Goal: Information Seeking & Learning: Compare options

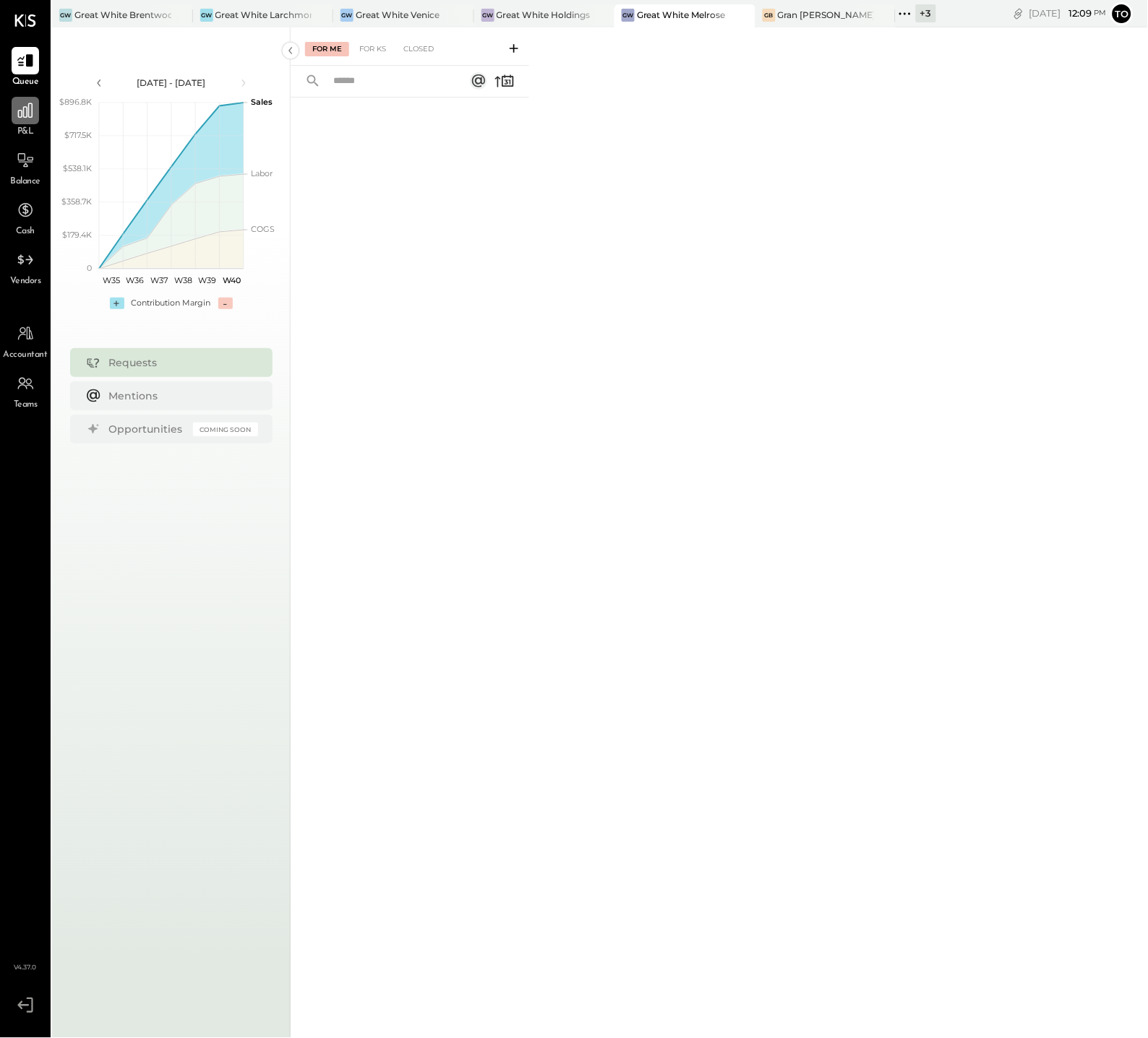
click at [21, 110] on icon at bounding box center [25, 111] width 15 height 15
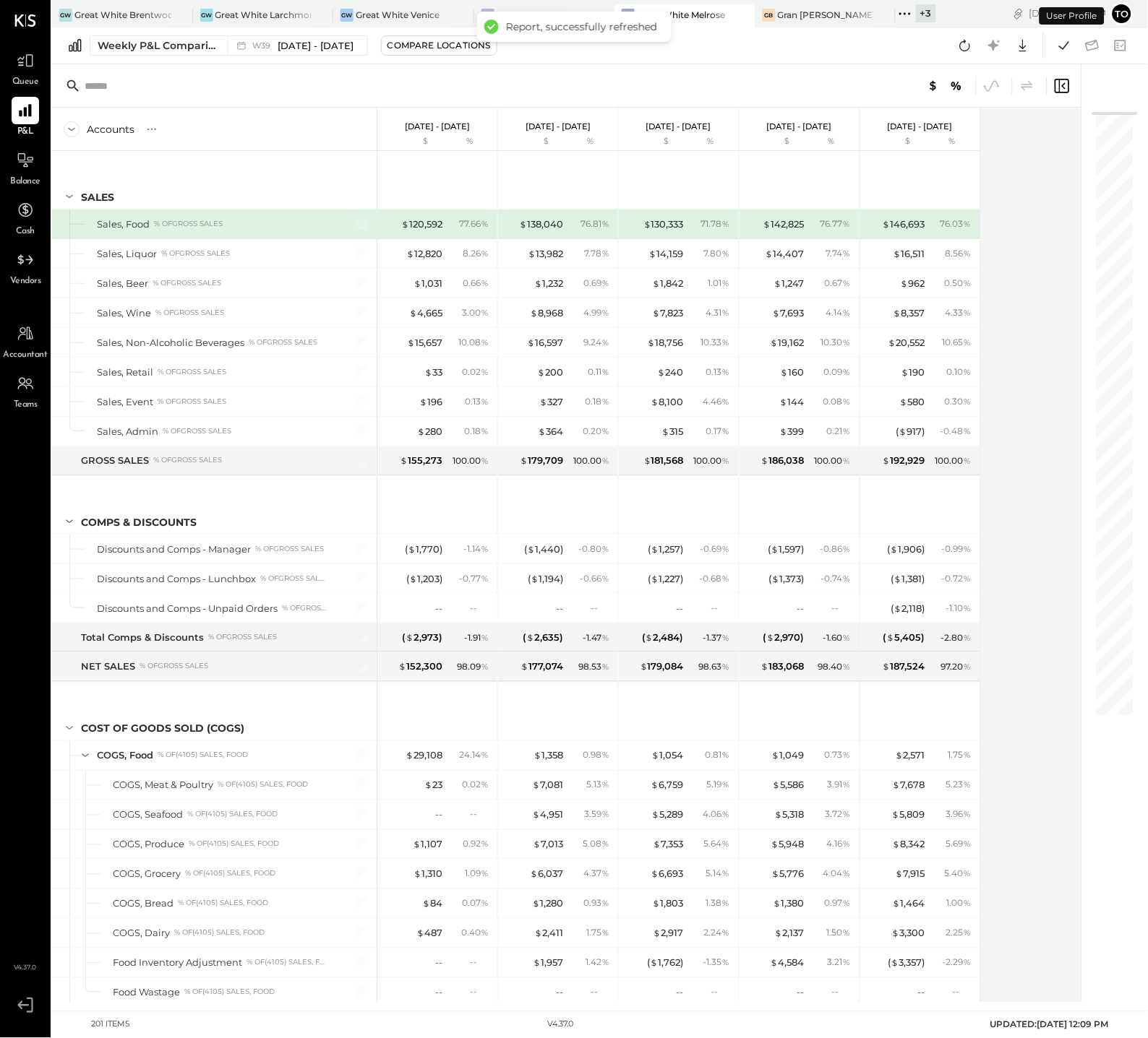
click at [271, 76] on input "text" at bounding box center [198, 86] width 228 height 26
click at [153, 47] on div "Weekly P&L Comparison" at bounding box center [158, 46] width 122 height 15
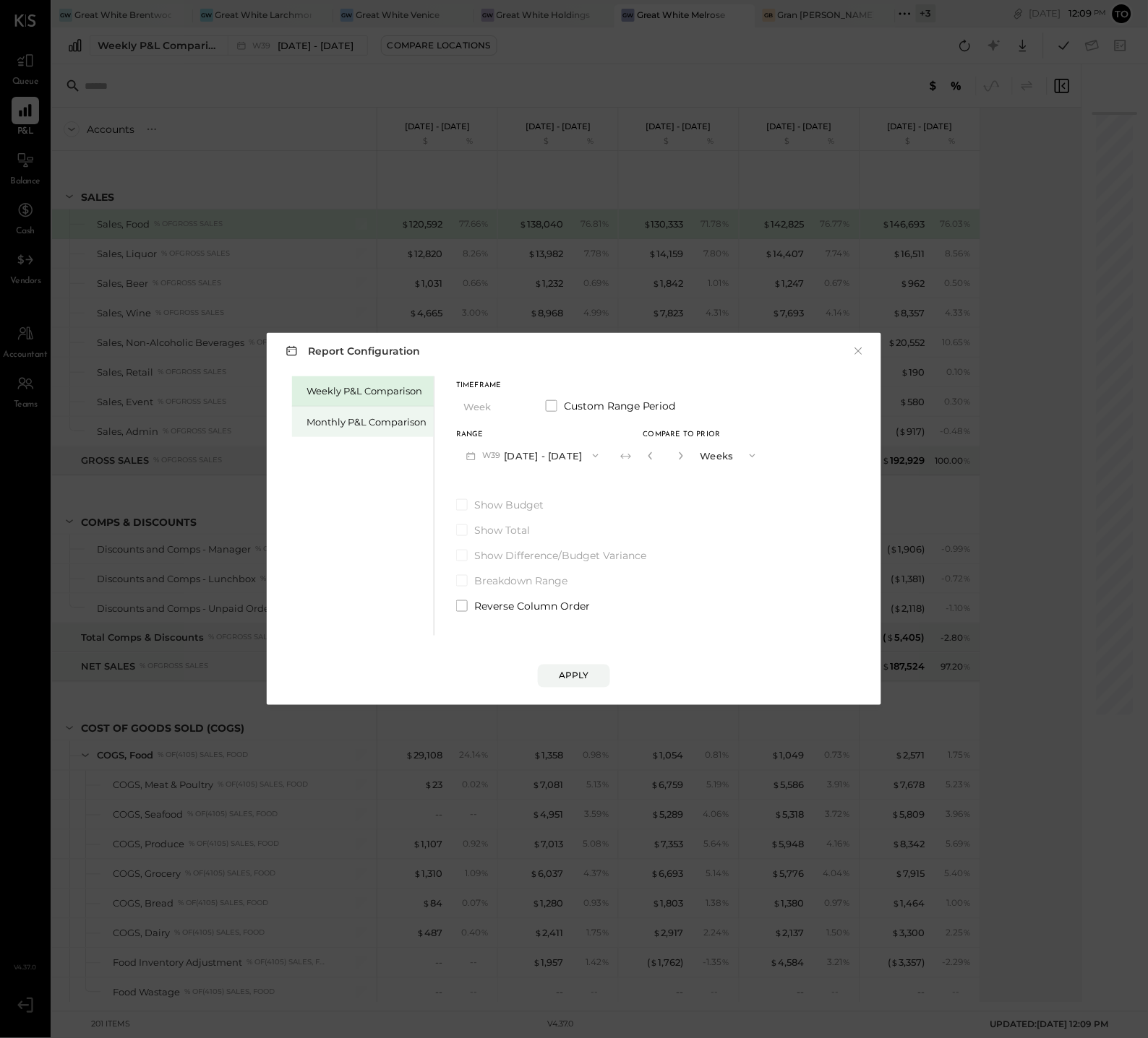
click at [338, 420] on div "Monthly P&L Comparison" at bounding box center [366, 422] width 120 height 14
click at [545, 453] on button "M10 Oct 1 - 31, 2025" at bounding box center [531, 455] width 151 height 27
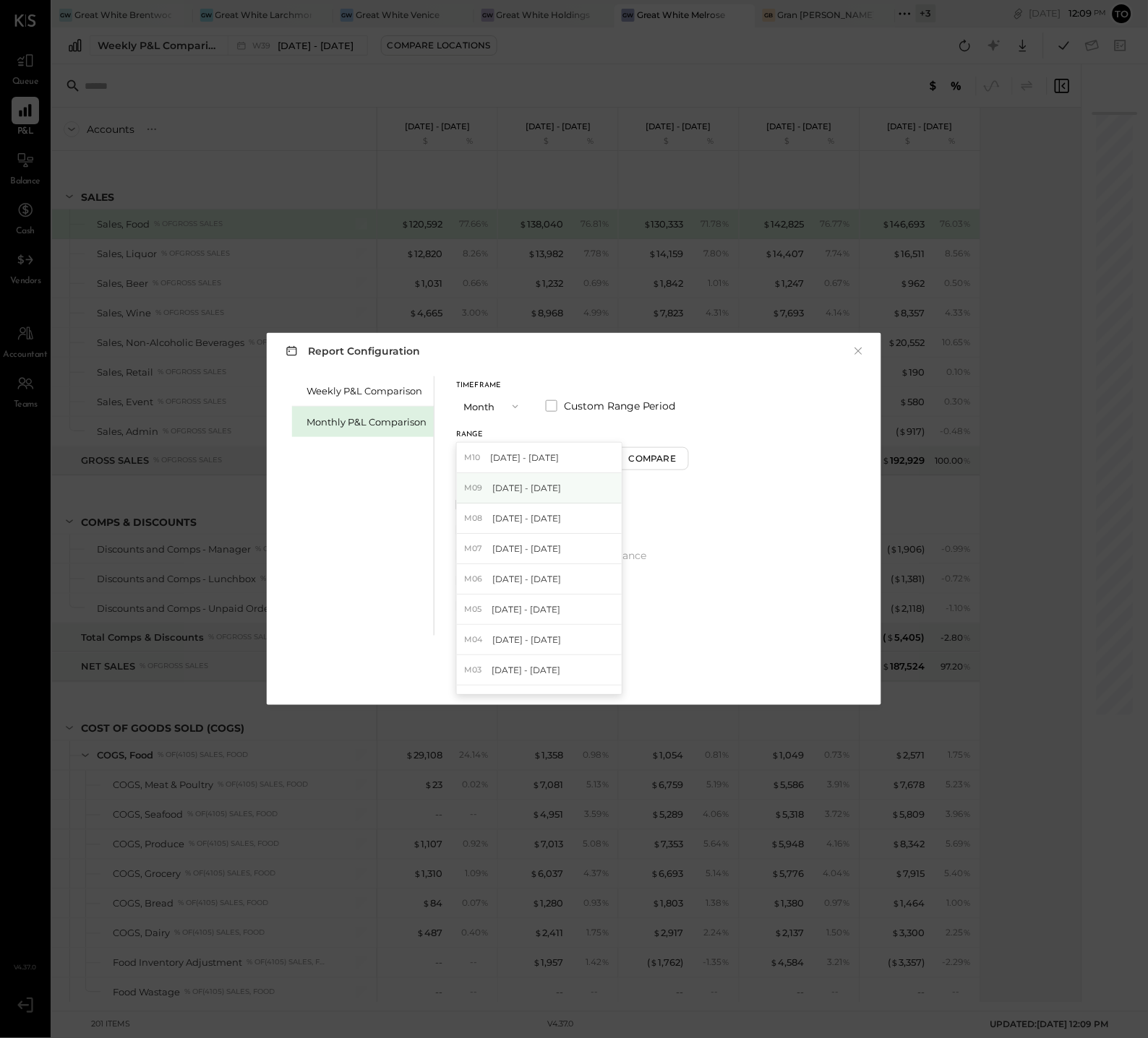
click at [549, 487] on span "Sep 1 - 30, 2025" at bounding box center [527, 487] width 69 height 12
click at [622, 466] on button "Compare" at bounding box center [655, 459] width 73 height 23
click at [682, 458] on div "*" at bounding box center [681, 455] width 77 height 27
click at [679, 459] on icon "button" at bounding box center [680, 456] width 8 height 8
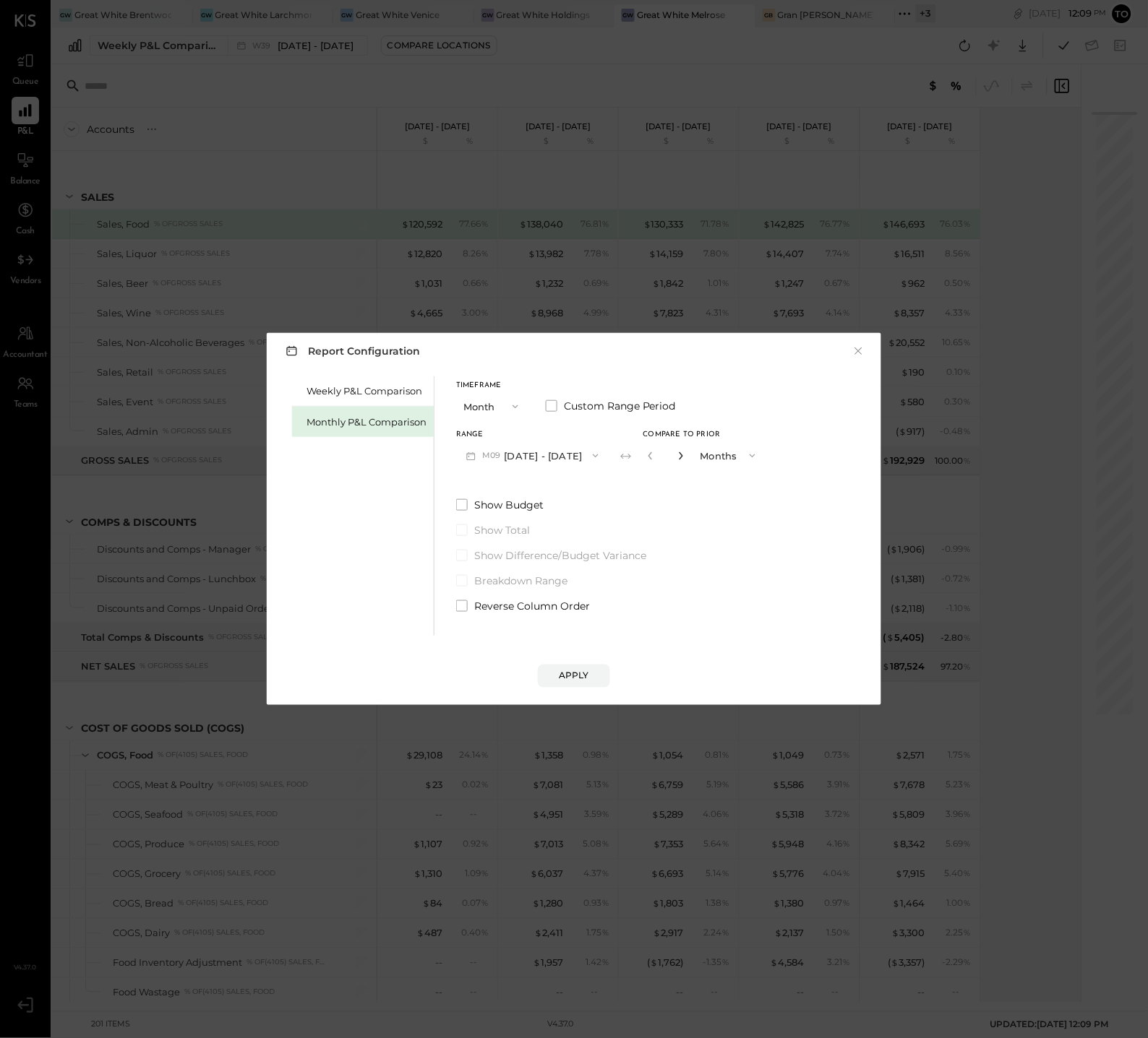
click at [679, 459] on icon "button" at bounding box center [680, 456] width 8 height 8
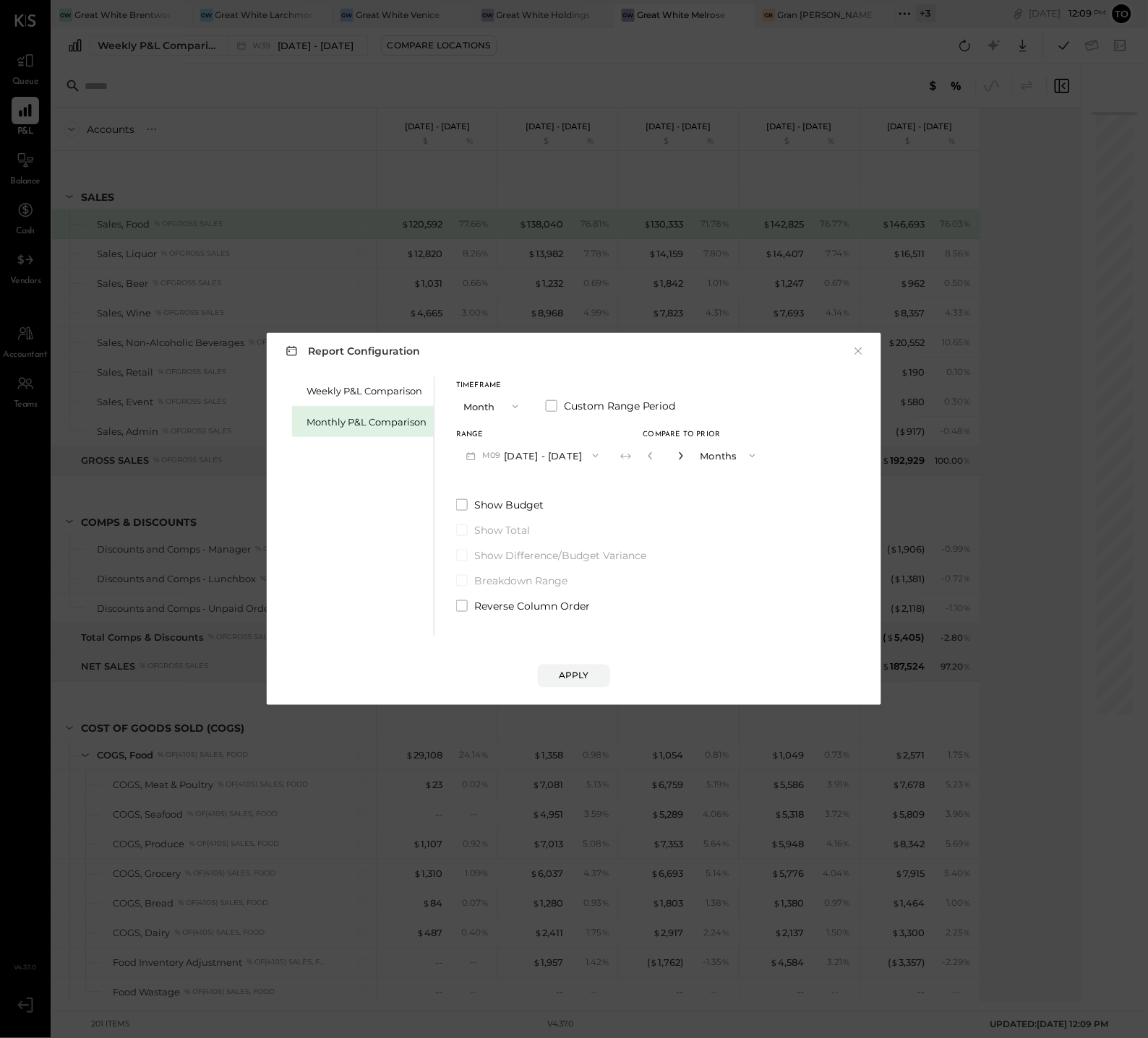
type input "*"
click at [556, 672] on button "Apply" at bounding box center [574, 676] width 73 height 23
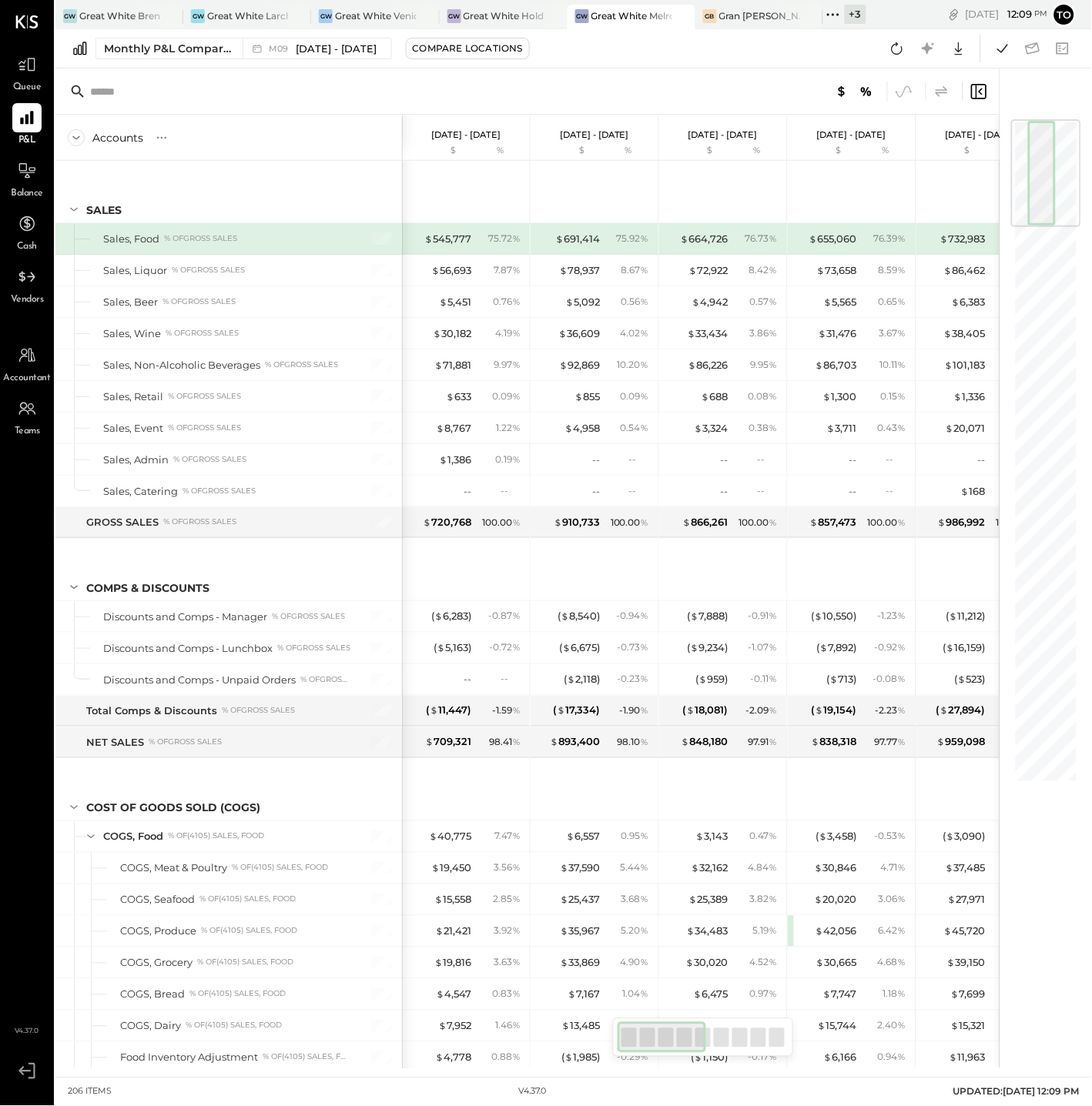
click at [938, 86] on icon at bounding box center [941, 91] width 19 height 19
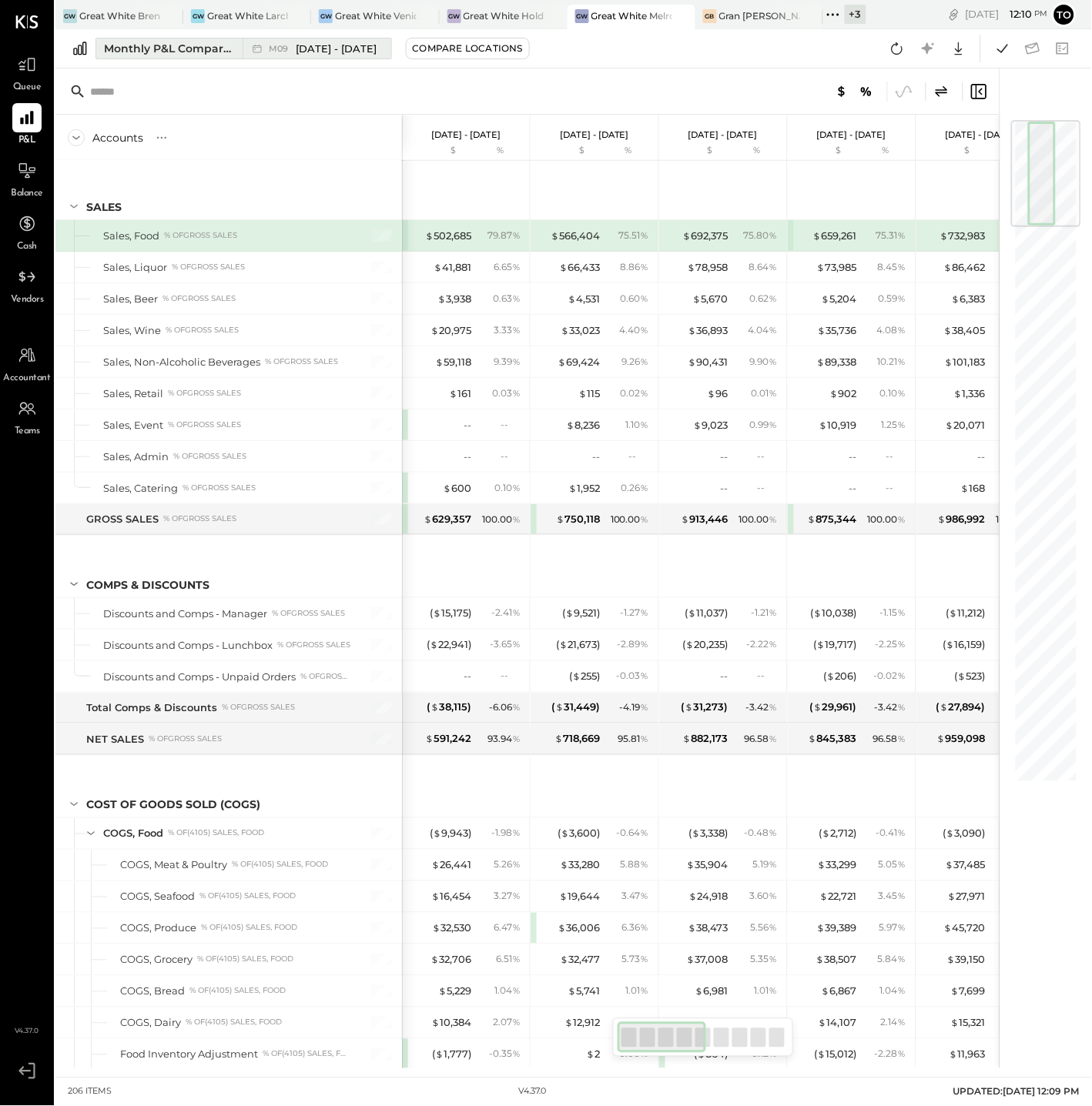
click at [359, 47] on span "Sep 1 - 30, 2025" at bounding box center [337, 49] width 81 height 15
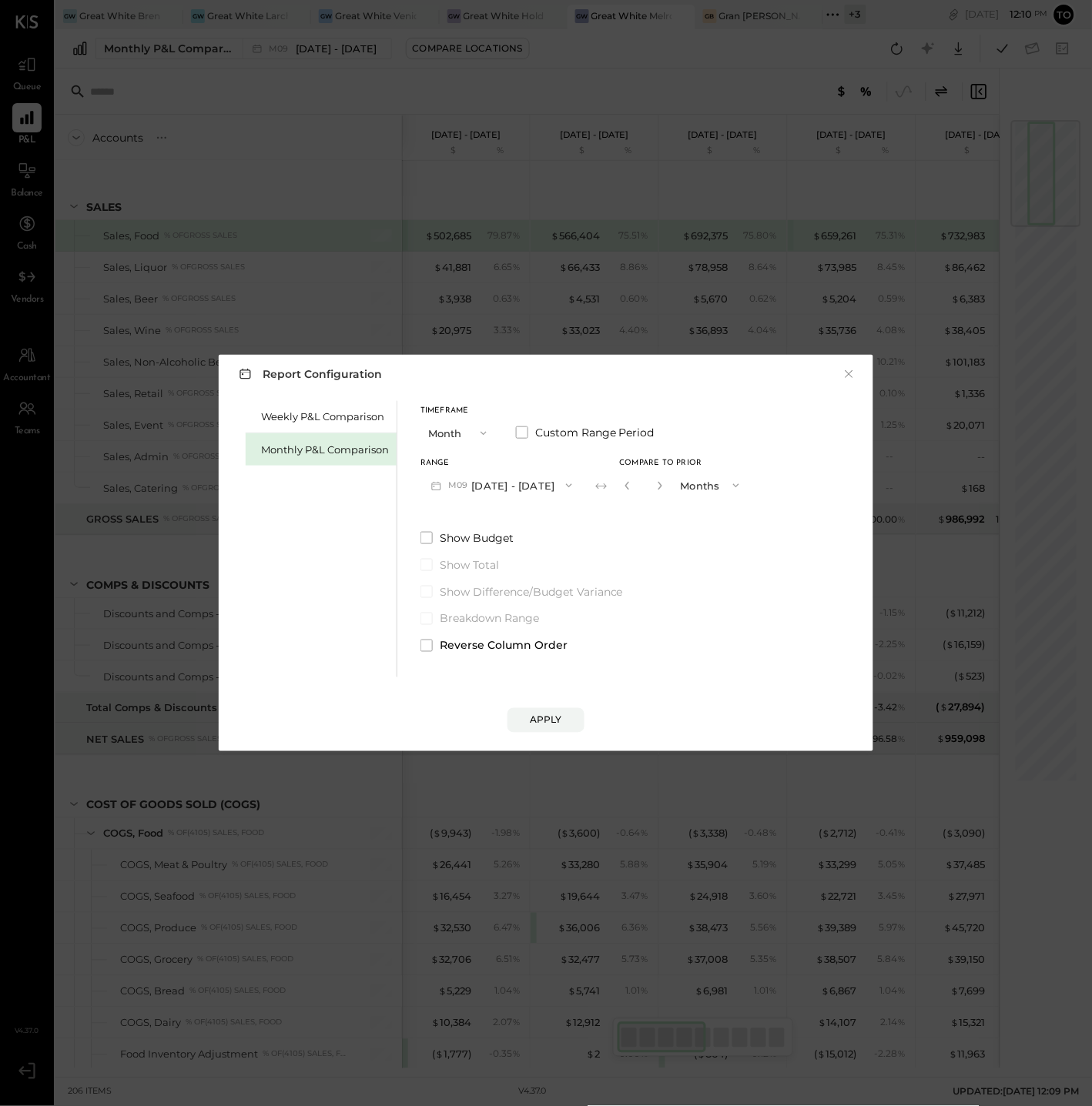
click at [543, 487] on button "M09 Sep 1 - 30, 2025" at bounding box center [501, 485] width 163 height 29
click at [526, 382] on div "Report Configuration ×" at bounding box center [545, 374] width 623 height 23
click at [854, 378] on button "×" at bounding box center [849, 375] width 14 height 16
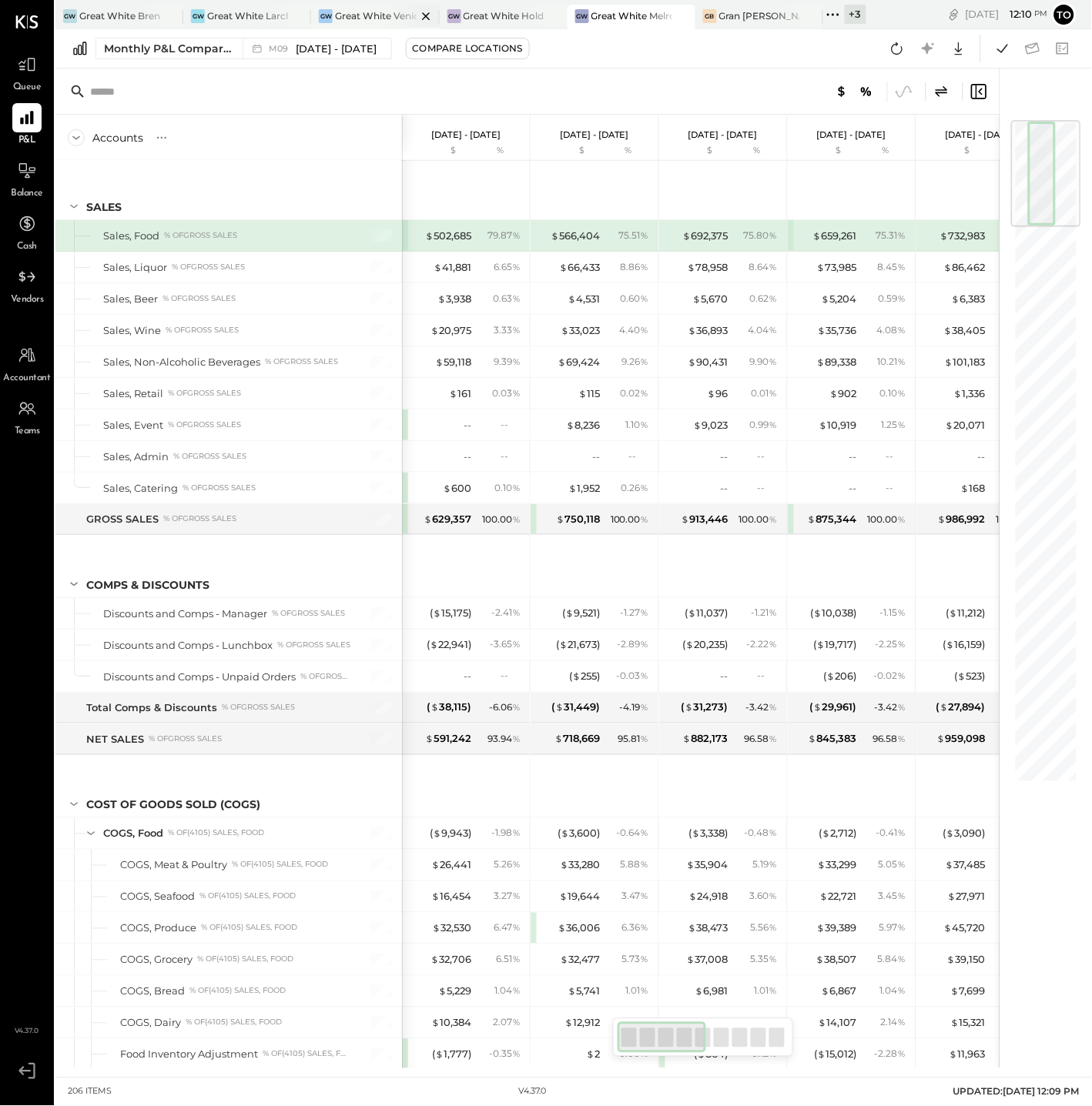
click at [382, 22] on div "Great White Venice" at bounding box center [376, 15] width 81 height 13
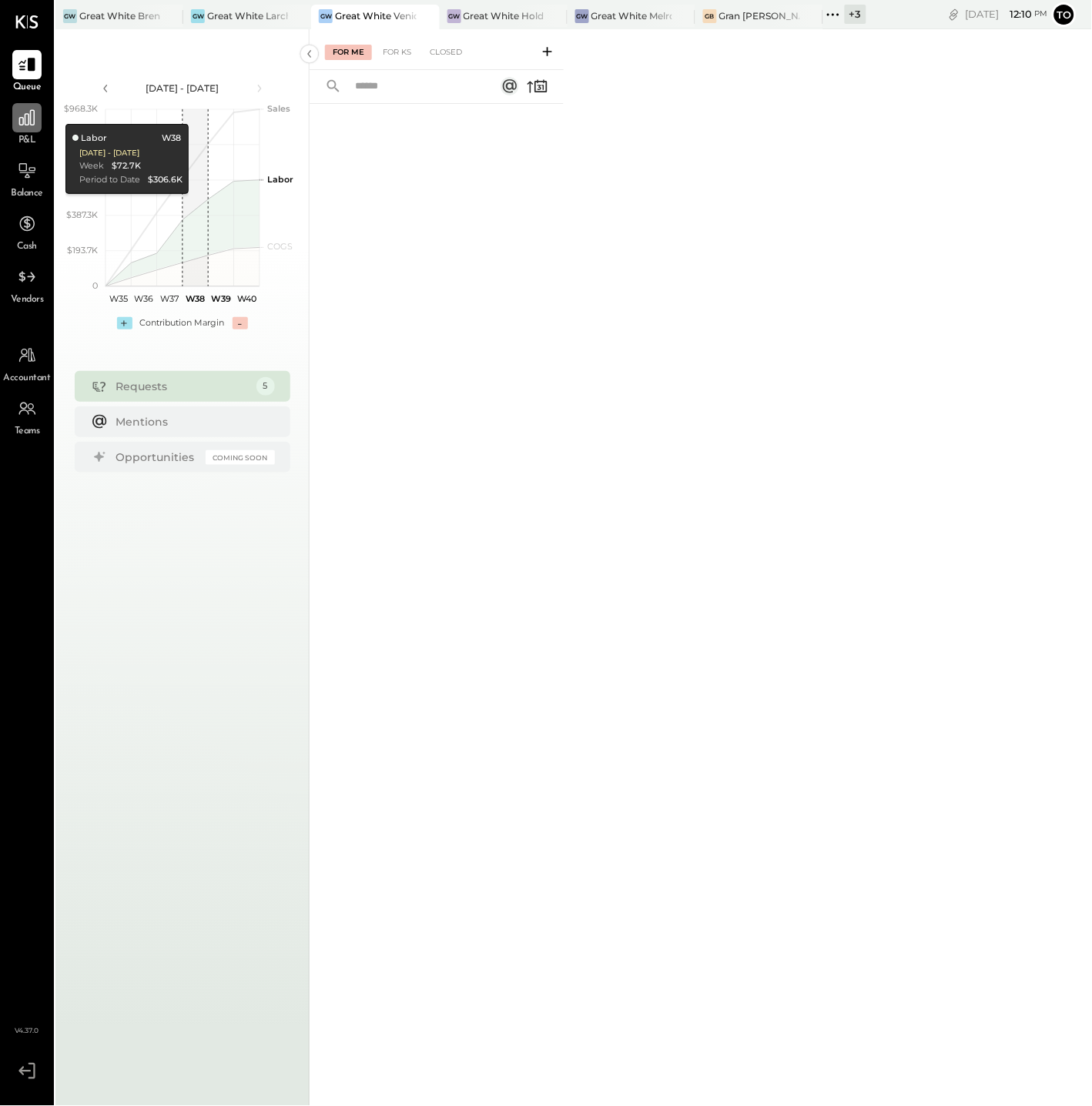
click at [33, 109] on icon at bounding box center [27, 118] width 20 height 20
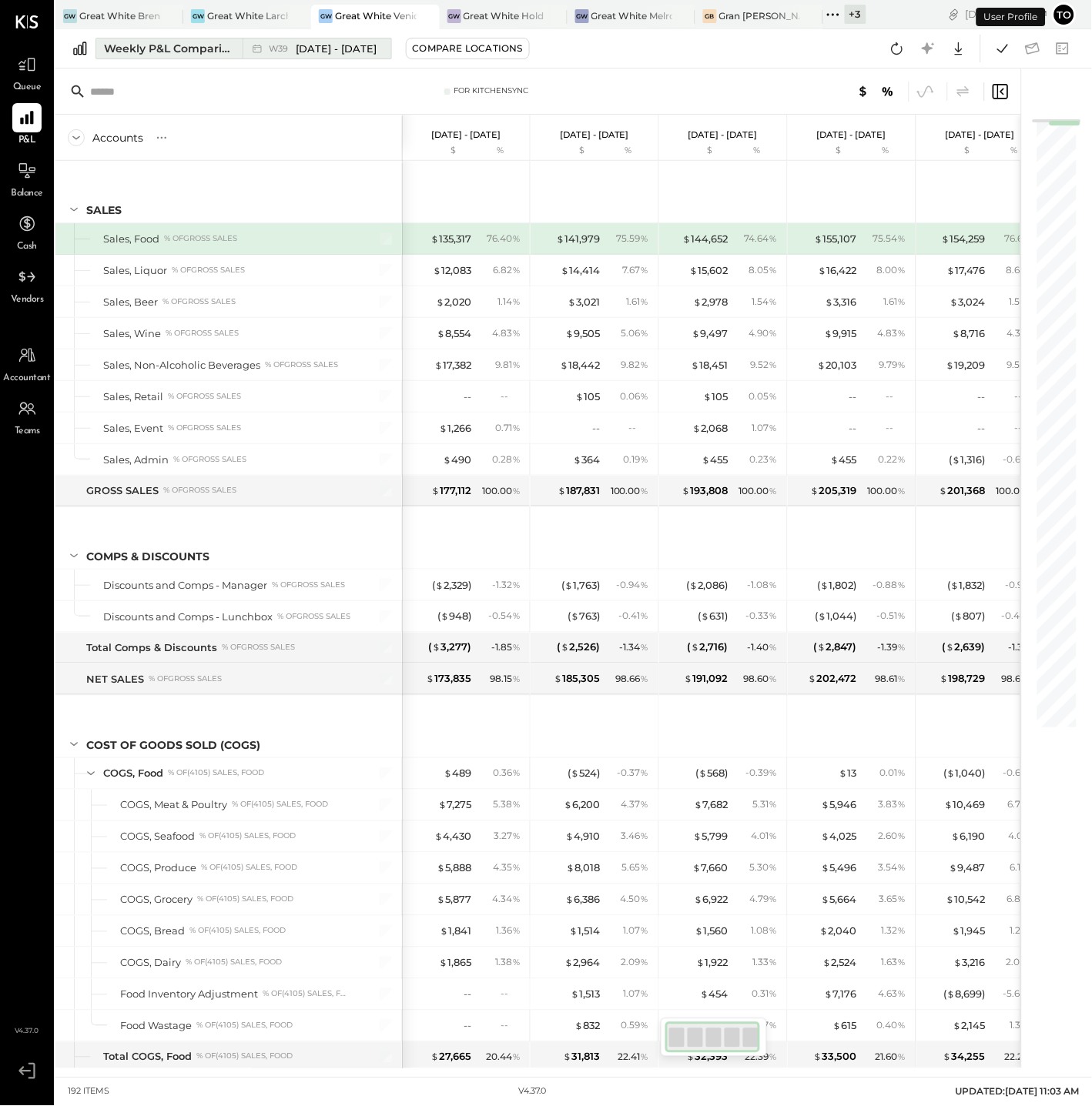
click at [191, 44] on div "Weekly P&L Comparison" at bounding box center [168, 49] width 130 height 16
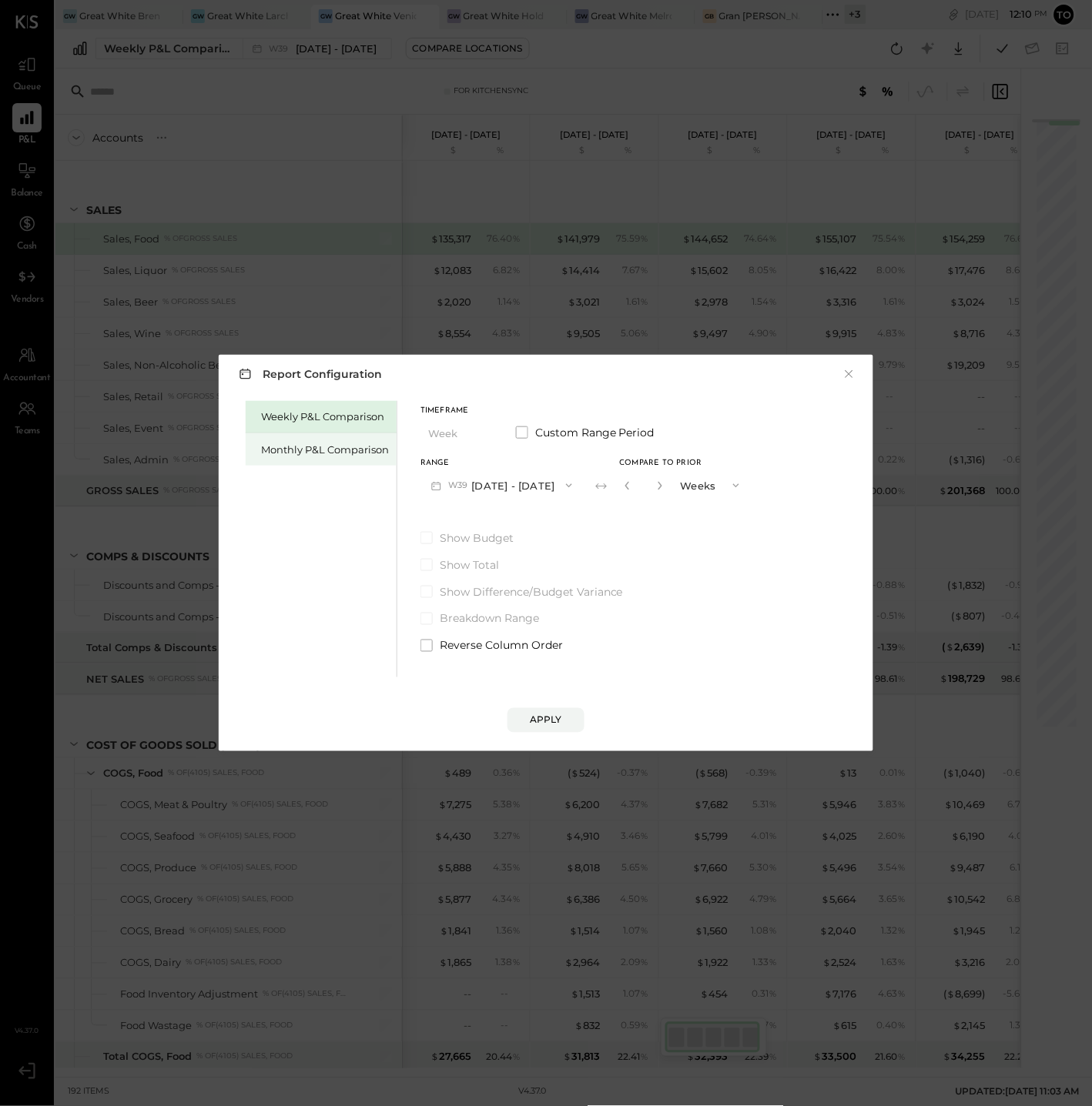
click at [273, 459] on div "Monthly P&L Comparison" at bounding box center [321, 449] width 151 height 33
click at [505, 479] on button "M10 Oct 1 - 31, 2025" at bounding box center [500, 485] width 161 height 29
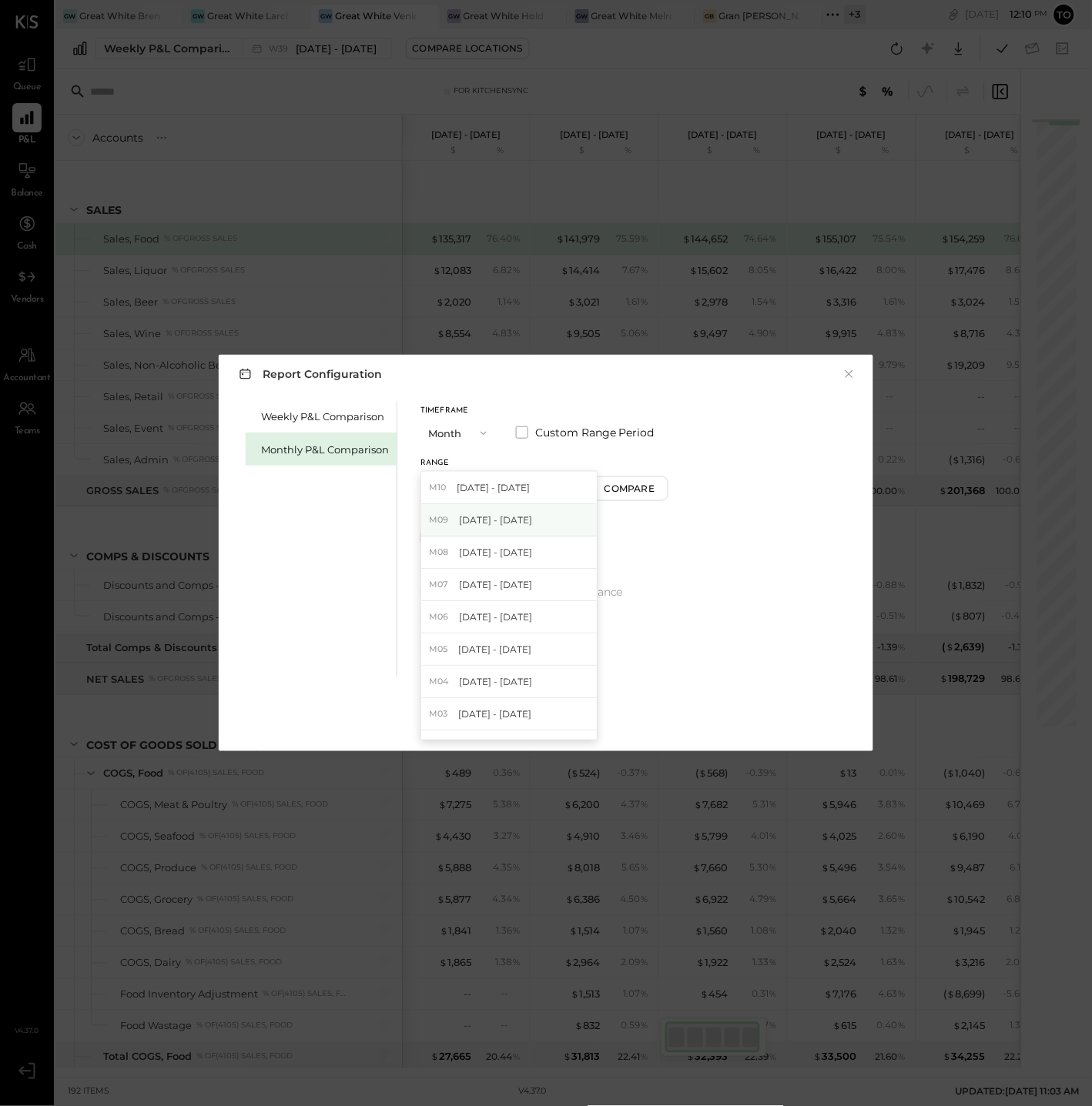
click at [513, 505] on div "M09 Sep 1 - 30, 2025" at bounding box center [508, 520] width 175 height 33
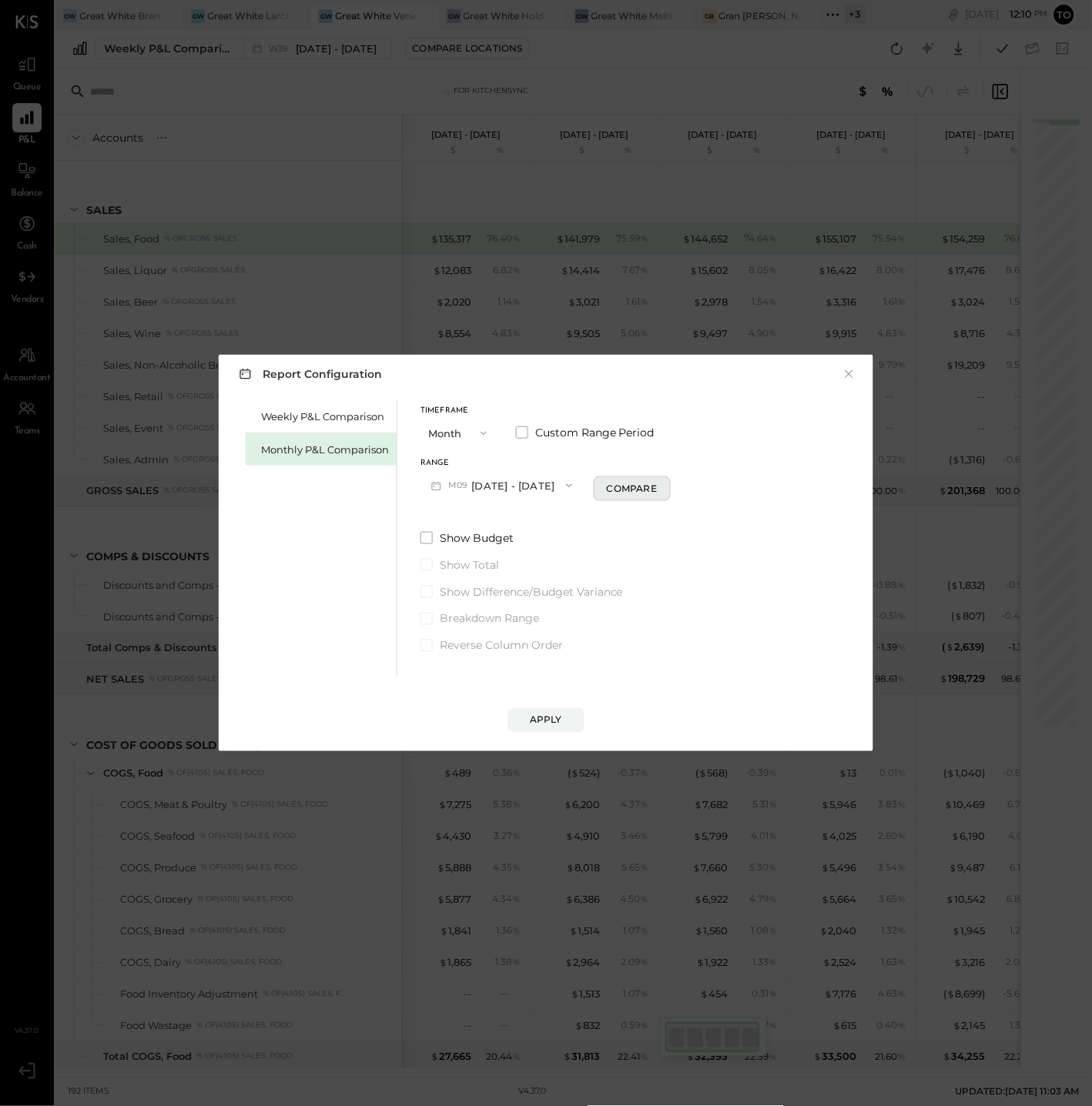
click at [606, 489] on div "Compare" at bounding box center [631, 488] width 50 height 13
click at [656, 488] on icon "button" at bounding box center [659, 486] width 9 height 9
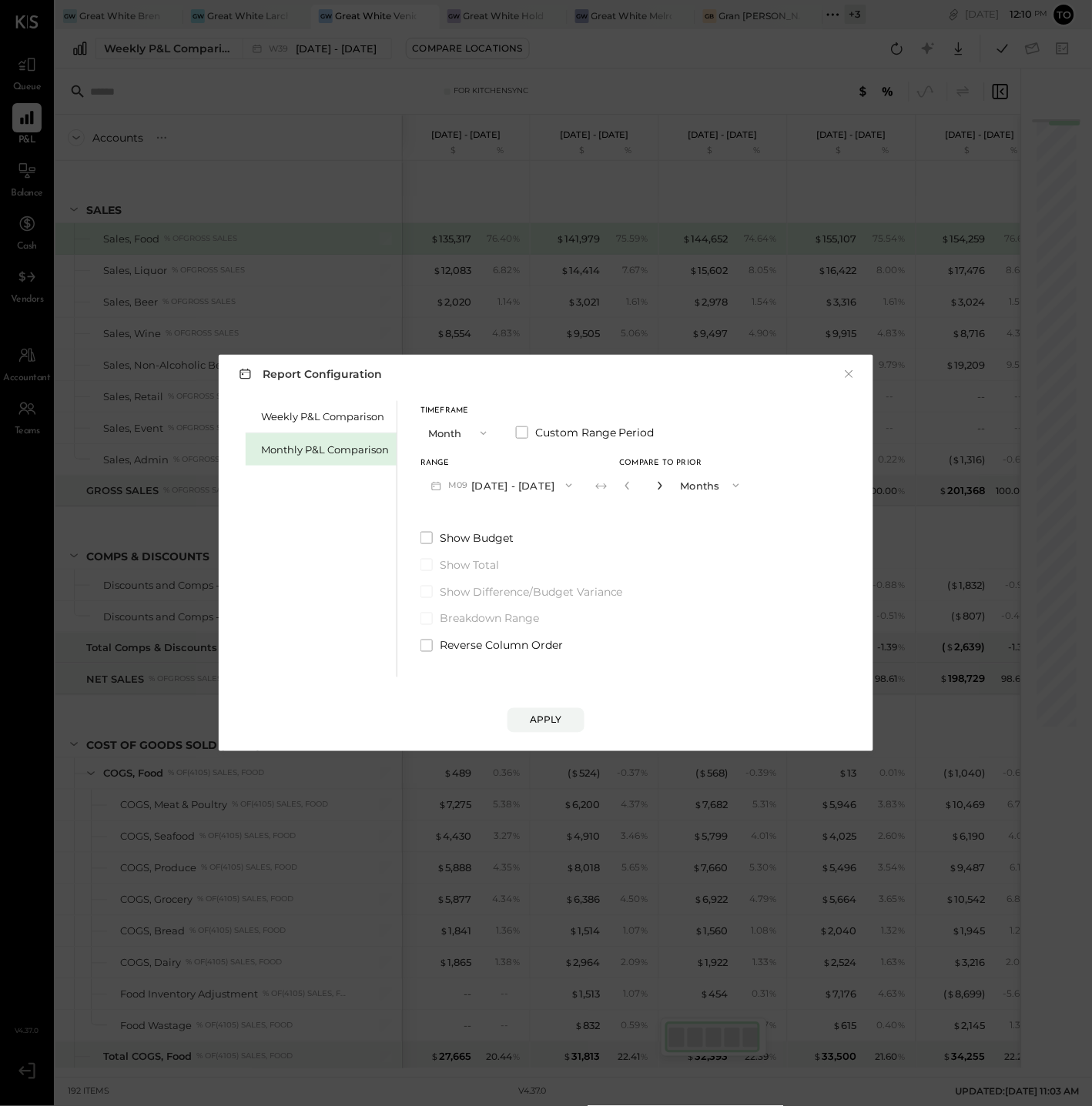
click at [656, 488] on icon "button" at bounding box center [659, 486] width 9 height 9
type input "*"
click at [523, 640] on span "Reverse Column Order" at bounding box center [501, 646] width 123 height 16
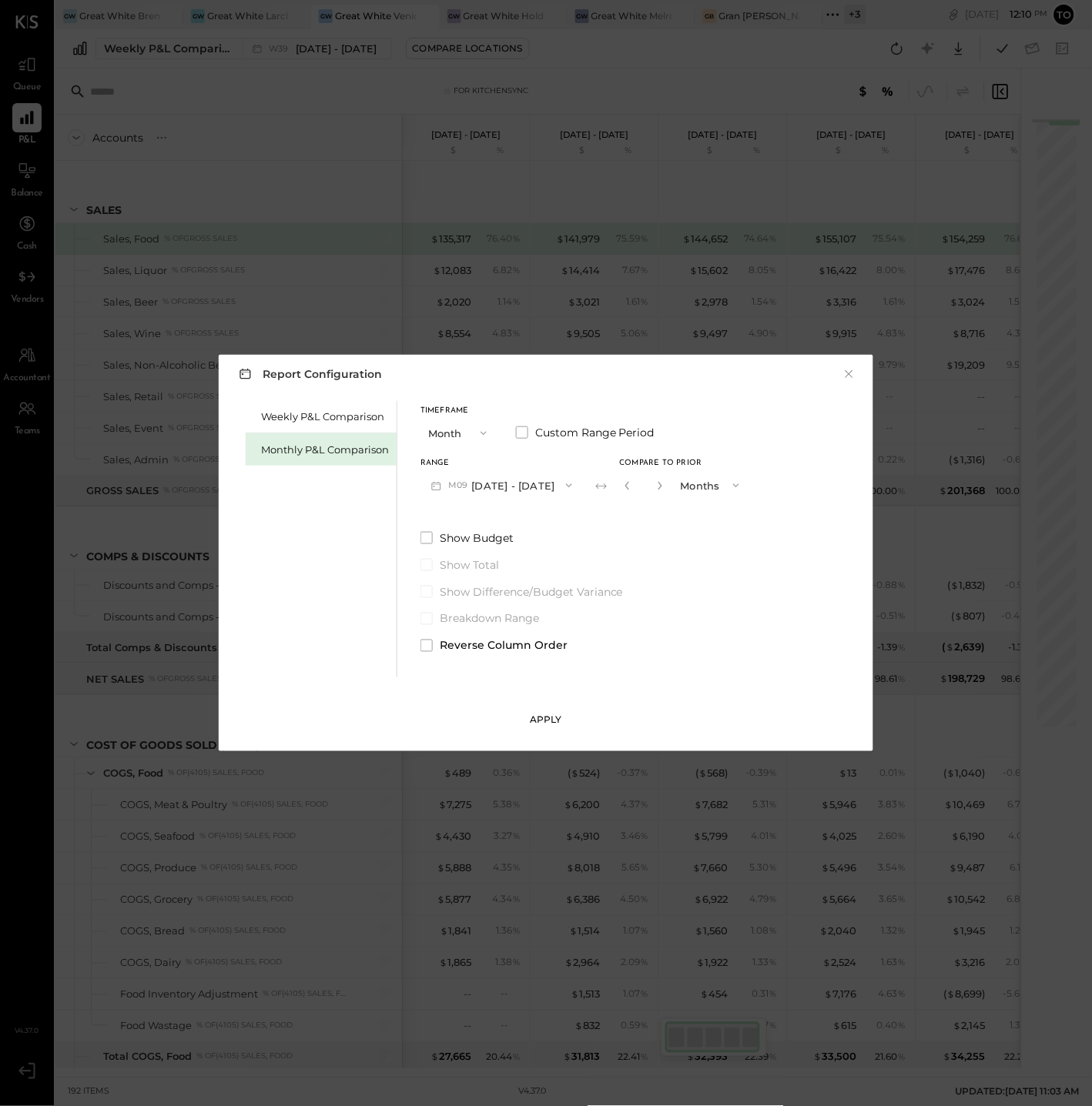
click at [545, 717] on div "Apply" at bounding box center [545, 719] width 33 height 13
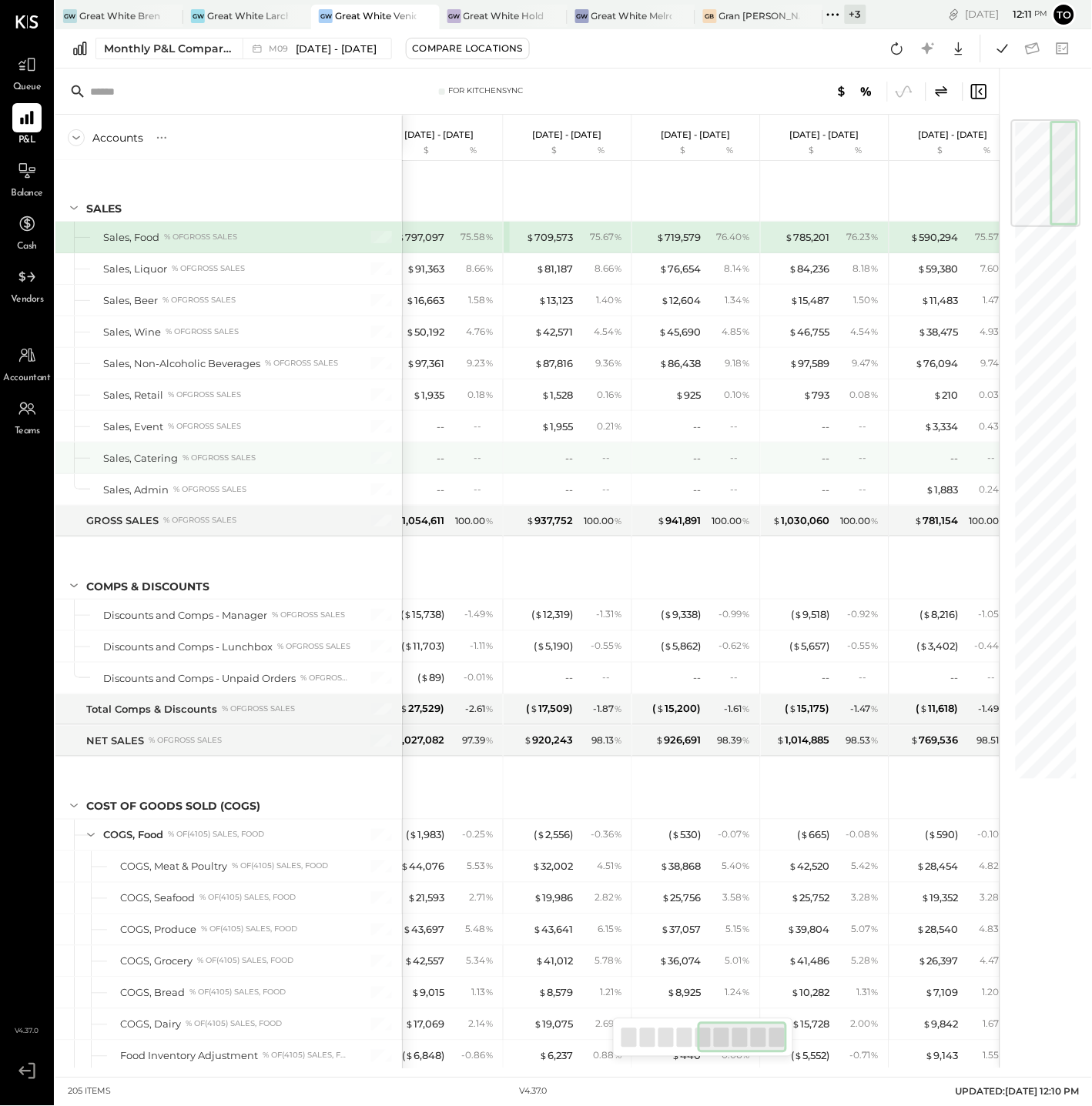
scroll to position [0, 559]
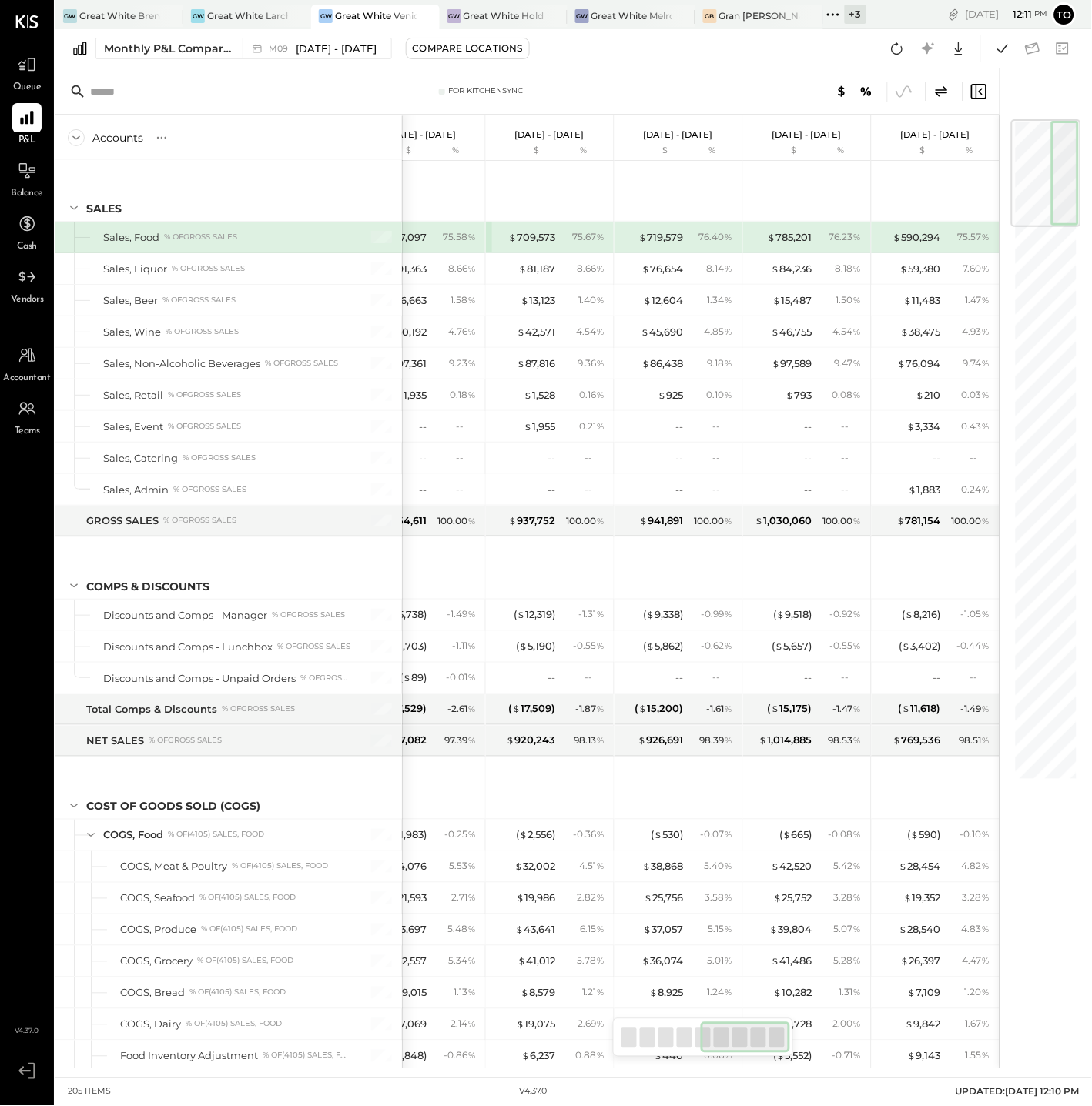
click at [602, 51] on div "Monthly P&L Comparison M09 Sep 1 - 30, 2025 Compare Locations Google Sheets Exc…" at bounding box center [574, 50] width 1037 height 40
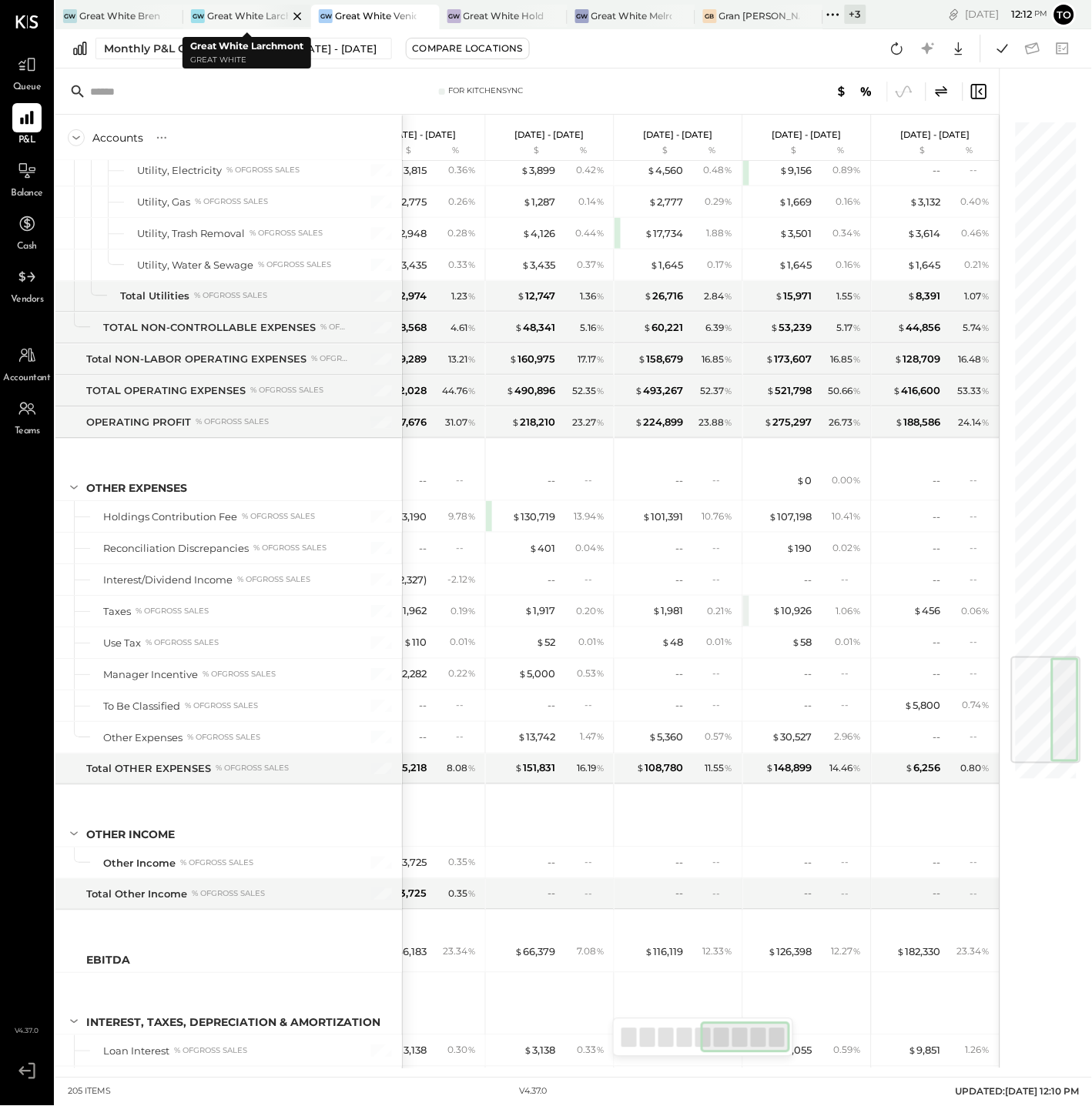
click at [254, 19] on div "Great White Larchmont" at bounding box center [248, 15] width 81 height 13
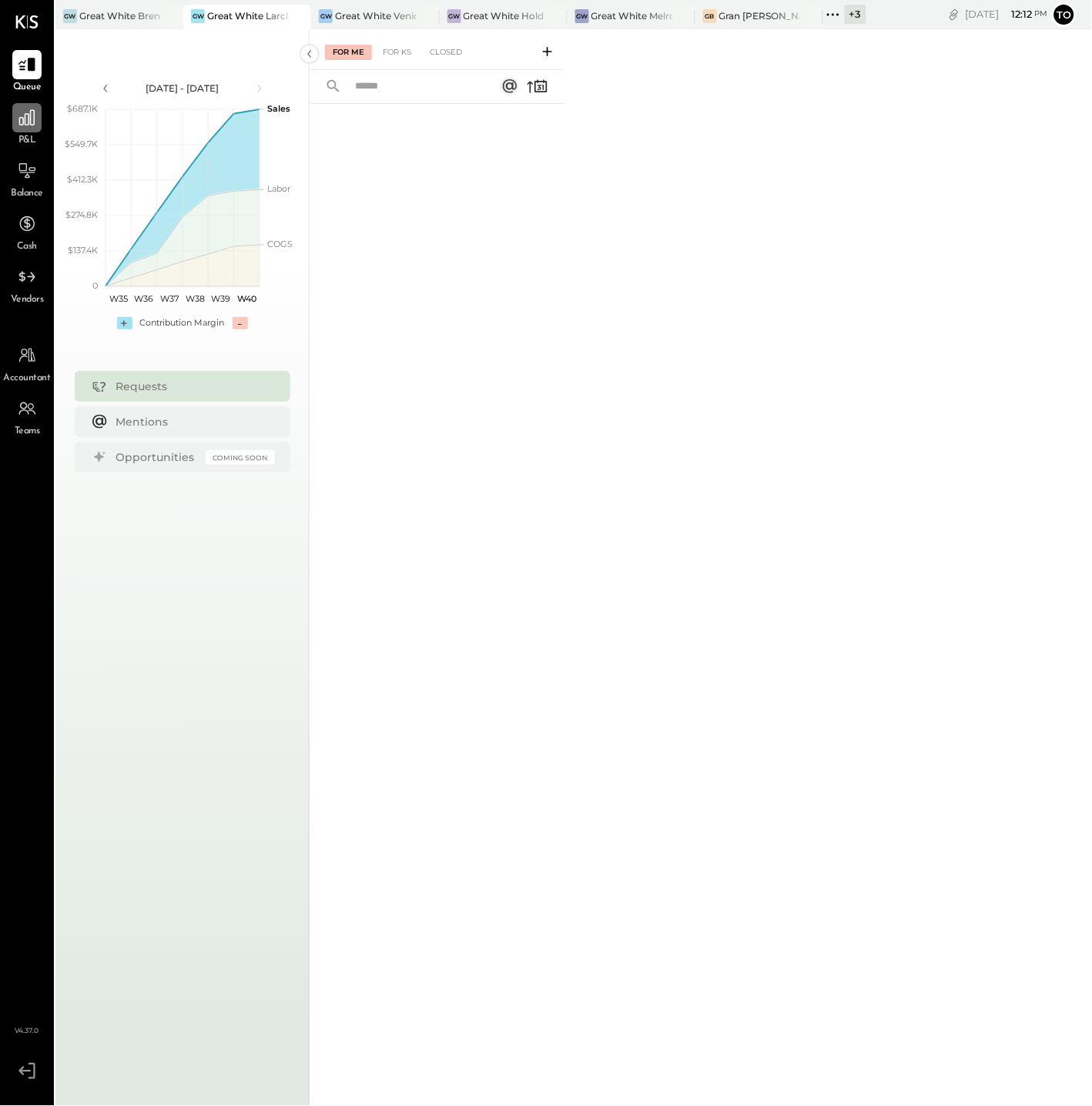
click at [23, 108] on icon at bounding box center [27, 118] width 20 height 20
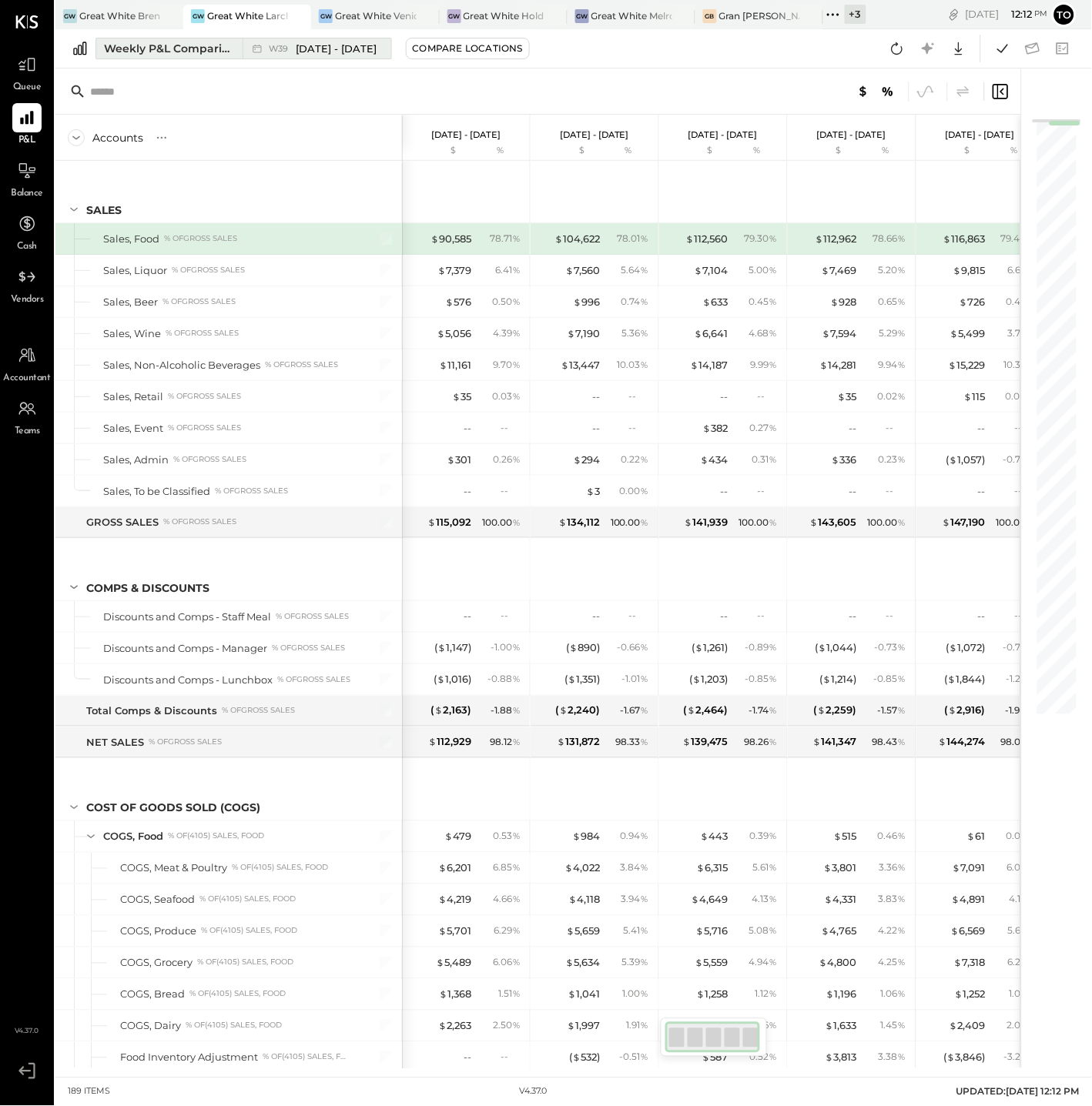
click at [203, 54] on div "Weekly P&L Comparison" at bounding box center [168, 49] width 130 height 16
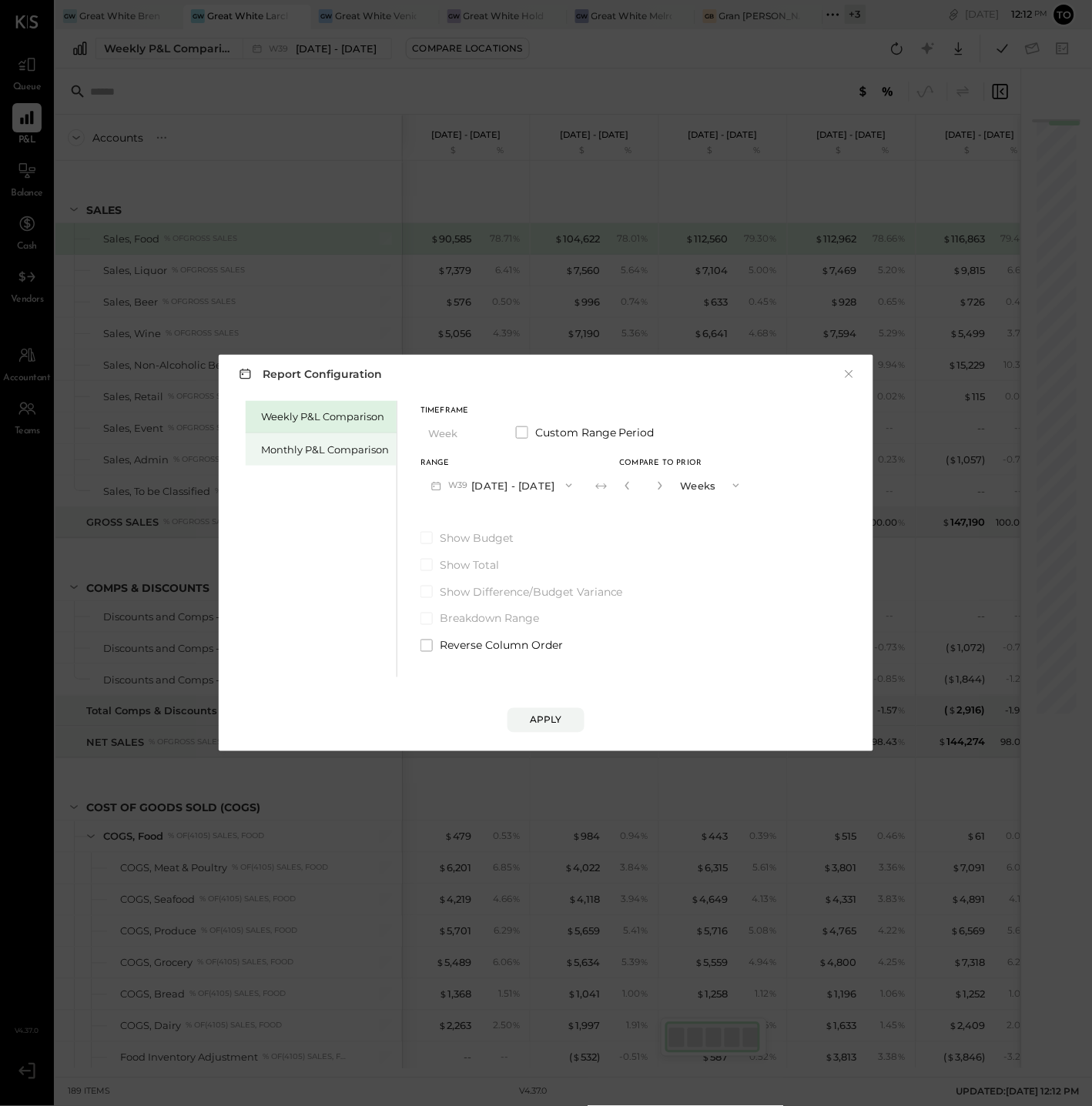
click at [302, 456] on div "Monthly P&L Comparison" at bounding box center [324, 450] width 128 height 15
click at [510, 493] on button "M10 Oct 1 - 31, 2025" at bounding box center [500, 485] width 161 height 29
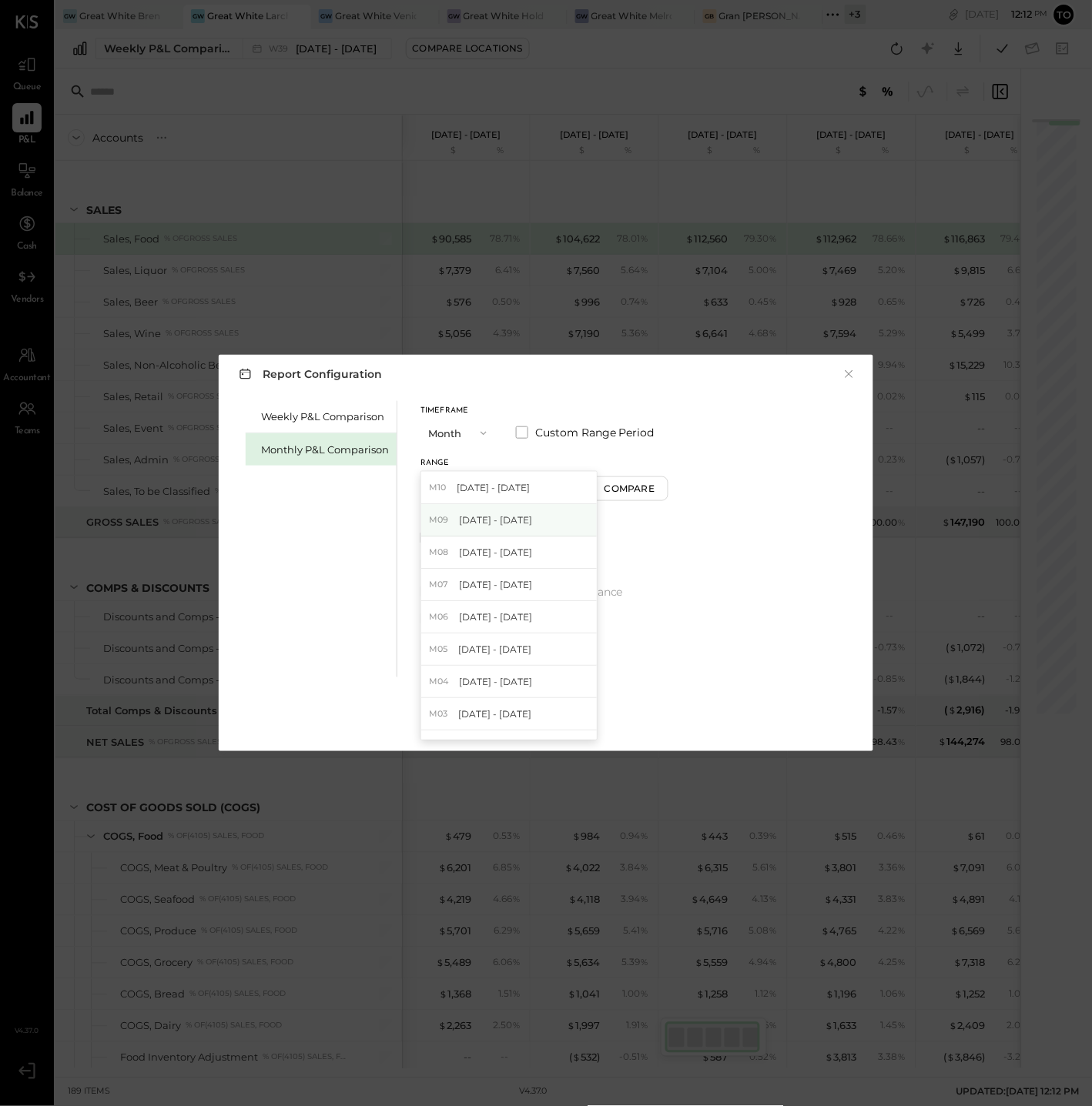
click at [522, 513] on span "Sep 1 - 30, 2025" at bounding box center [495, 519] width 73 height 13
click at [594, 492] on button "Compare" at bounding box center [632, 489] width 77 height 25
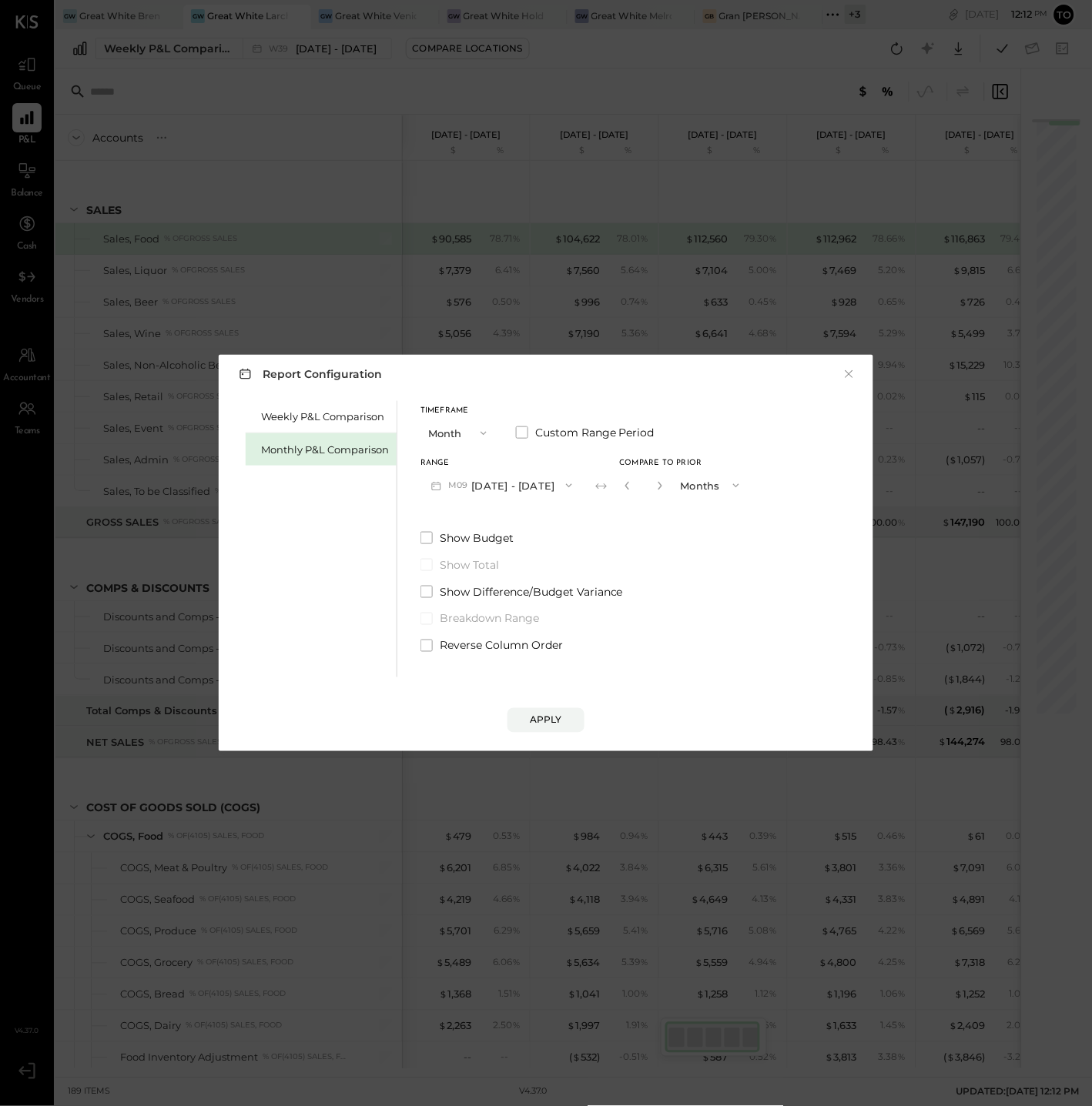
click at [673, 489] on button "Months" at bounding box center [711, 485] width 77 height 29
click at [655, 491] on button "button" at bounding box center [660, 486] width 12 height 17
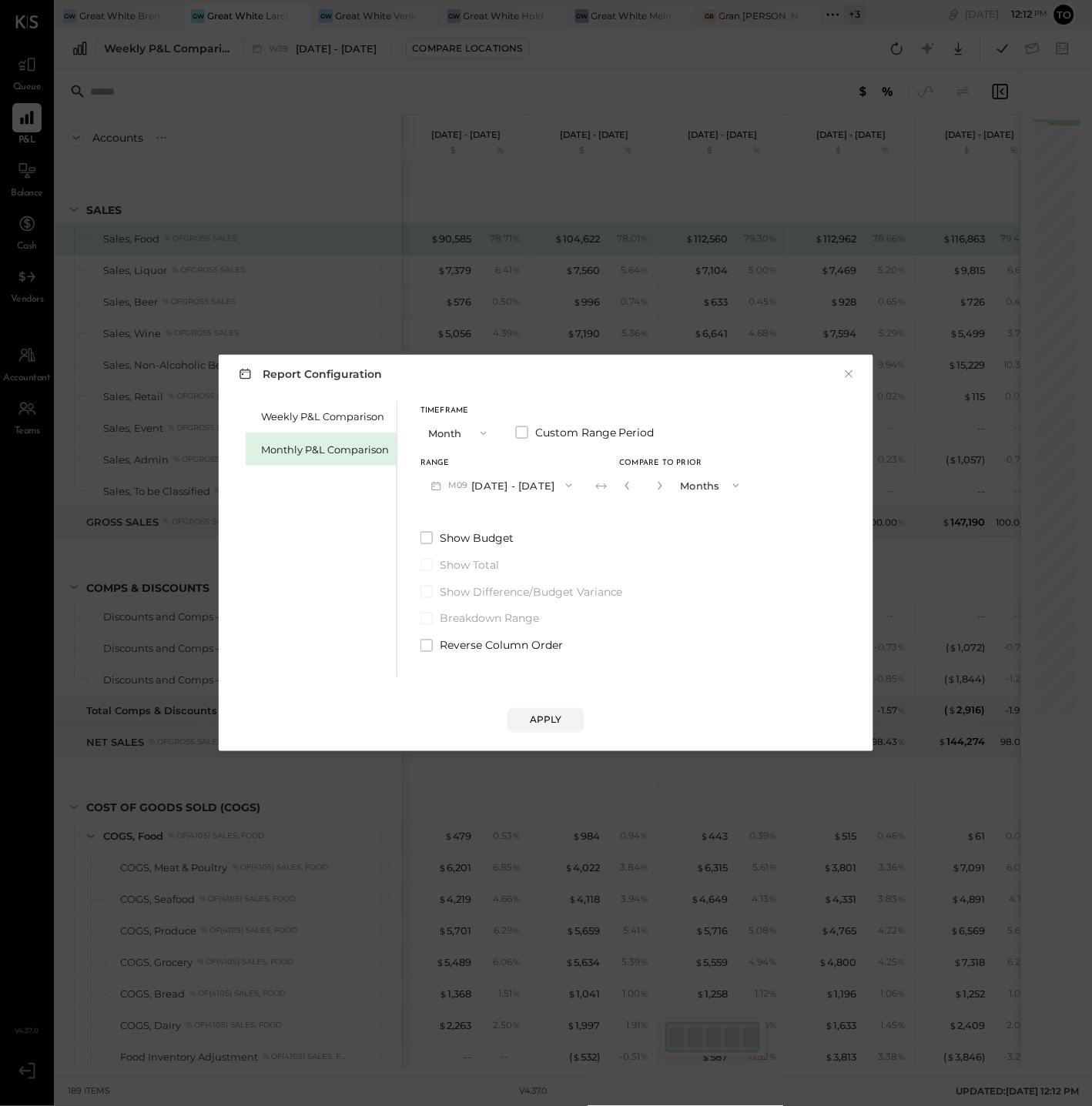
click at [655, 491] on button "button" at bounding box center [660, 486] width 12 height 17
type input "*"
drag, startPoint x: 512, startPoint y: 643, endPoint x: 515, endPoint y: 652, distance: 9.5
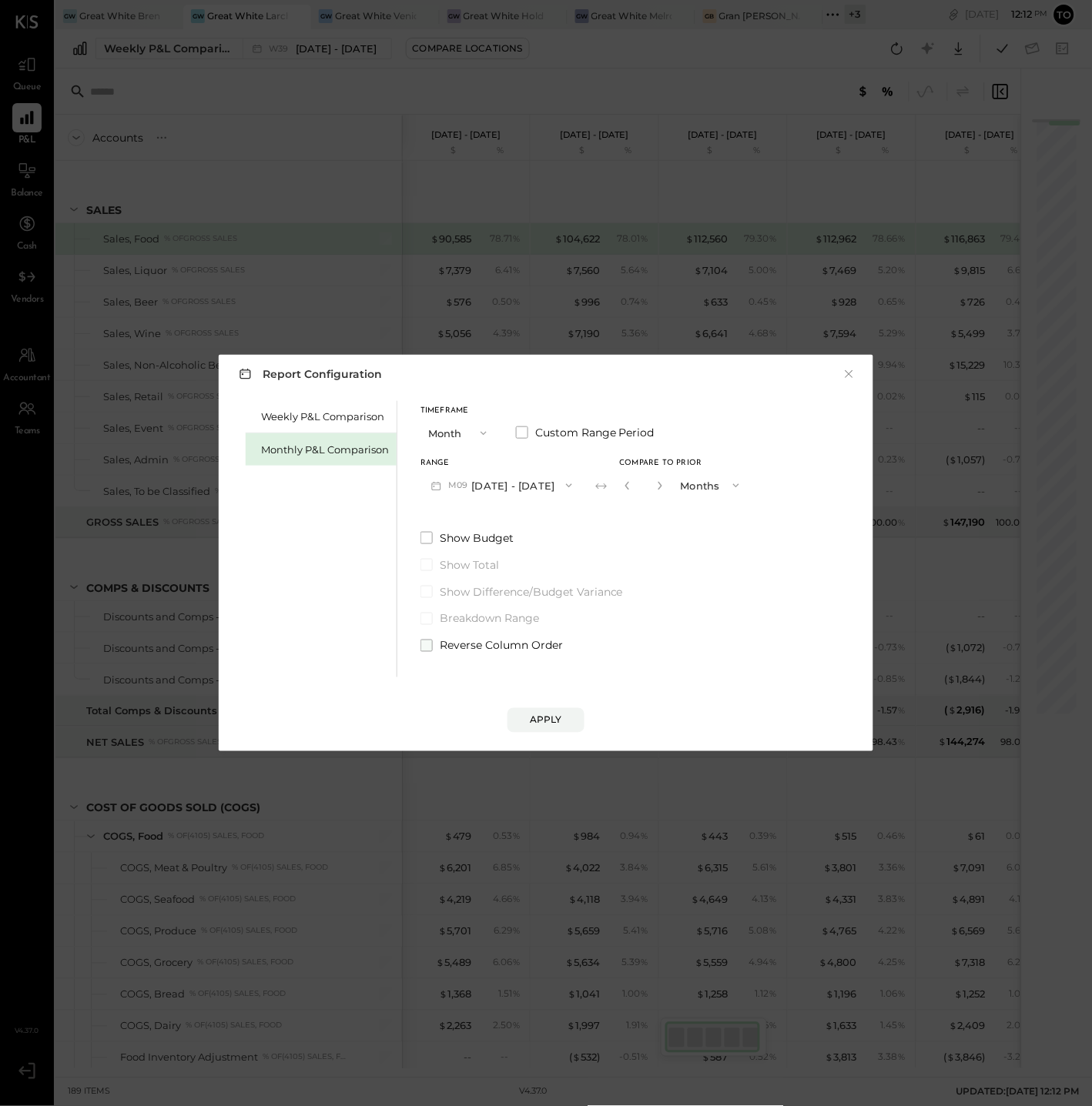
click at [512, 643] on span "Reverse Column Order" at bounding box center [501, 646] width 123 height 16
click at [540, 719] on div "Apply" at bounding box center [545, 719] width 33 height 13
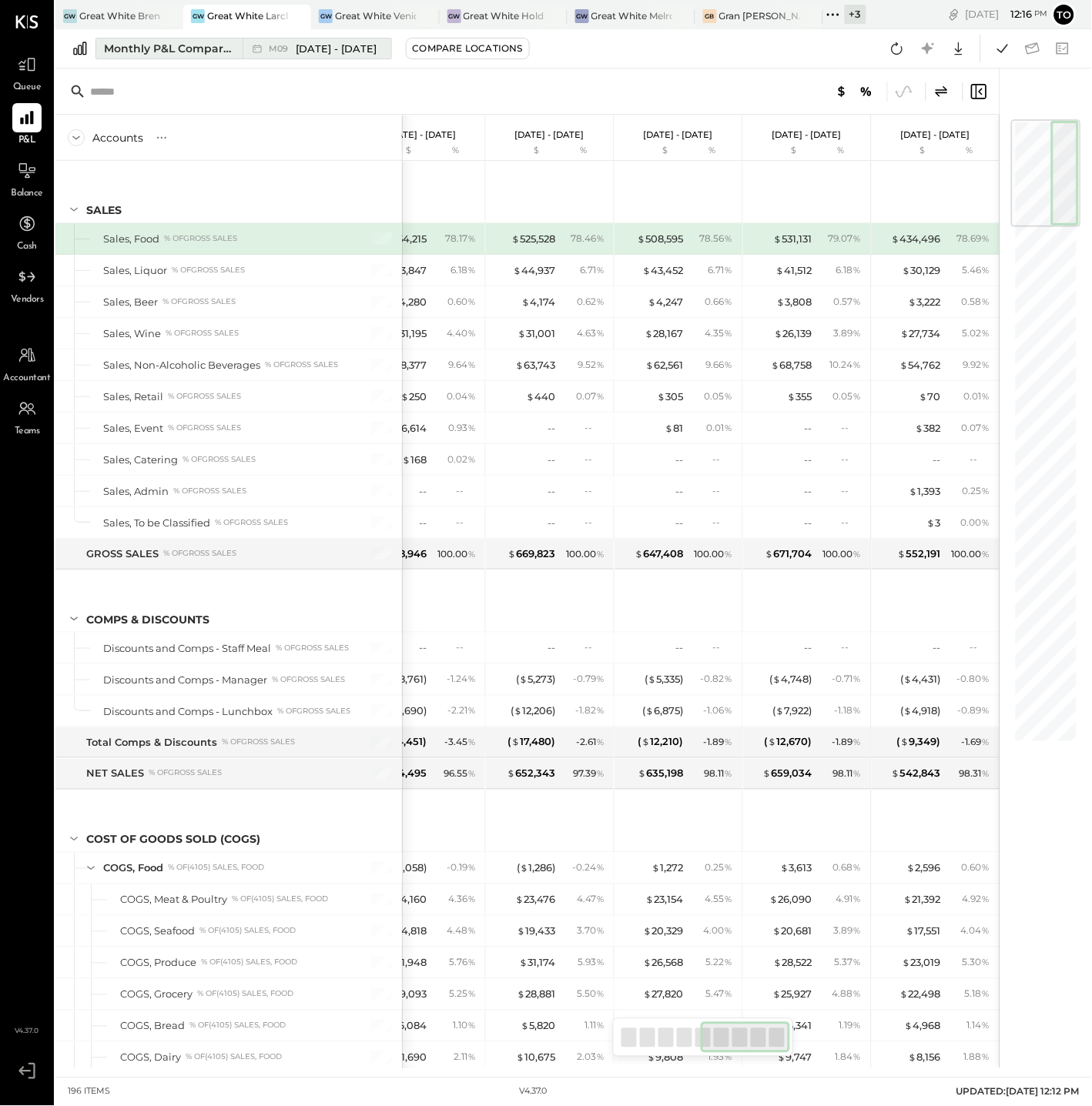
click at [352, 53] on span "Sep 1 - 30, 2025" at bounding box center [337, 49] width 81 height 15
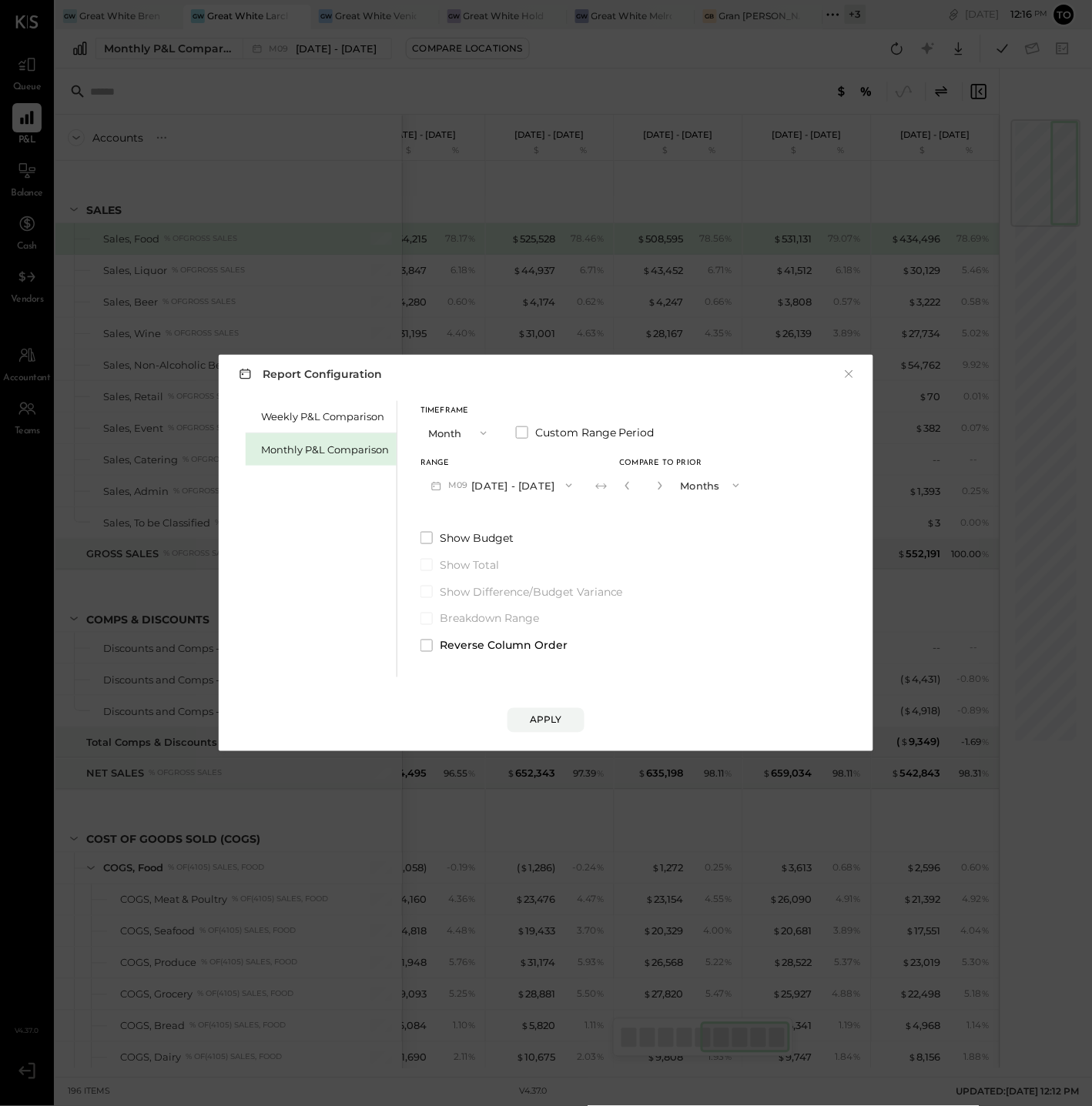
click at [536, 487] on button "M09 Sep 1 - 30, 2025" at bounding box center [501, 485] width 163 height 29
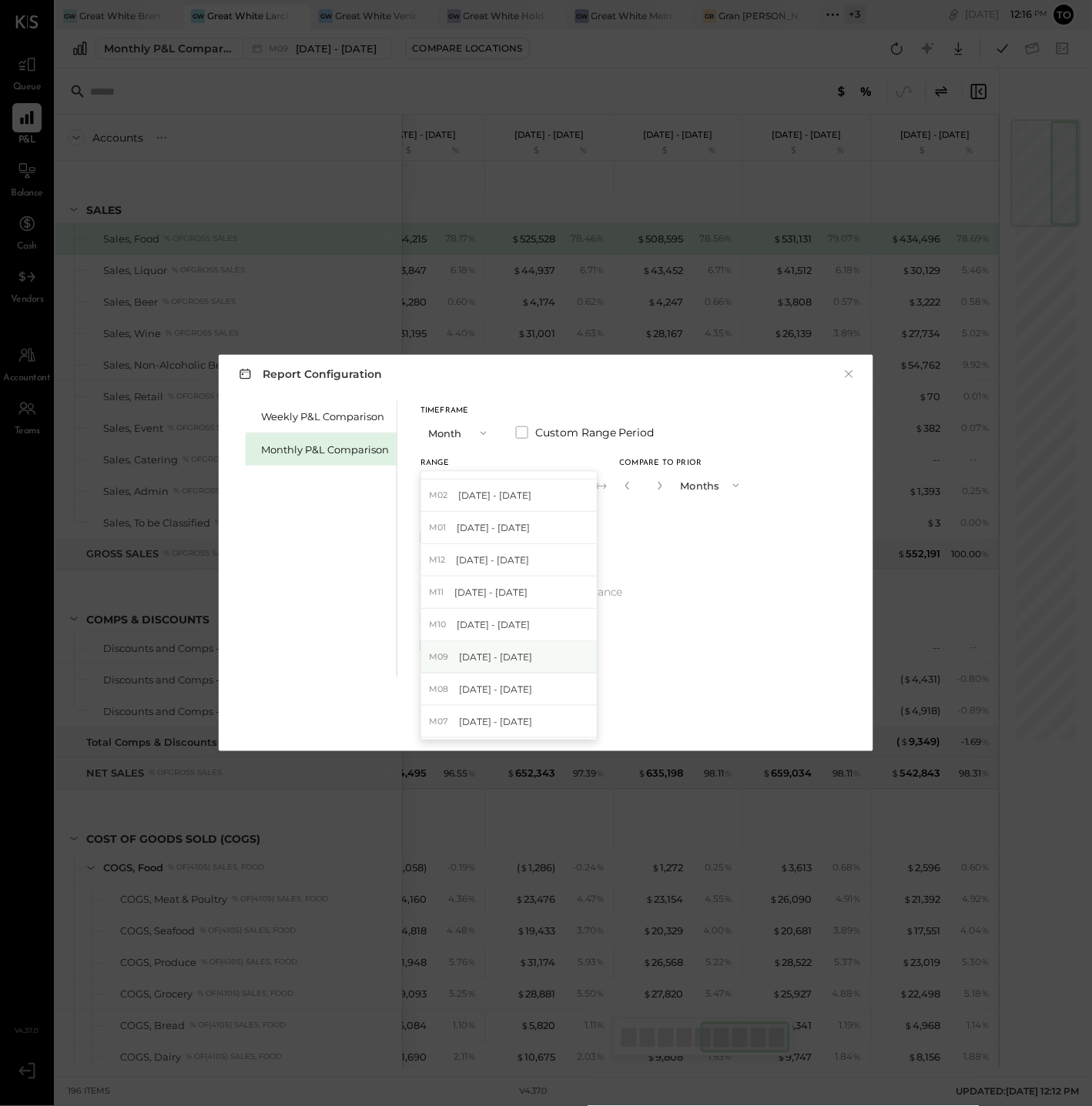
click at [510, 658] on span "Sep 1 - 30, 2024" at bounding box center [495, 656] width 73 height 13
click at [541, 718] on div "Apply" at bounding box center [545, 719] width 33 height 13
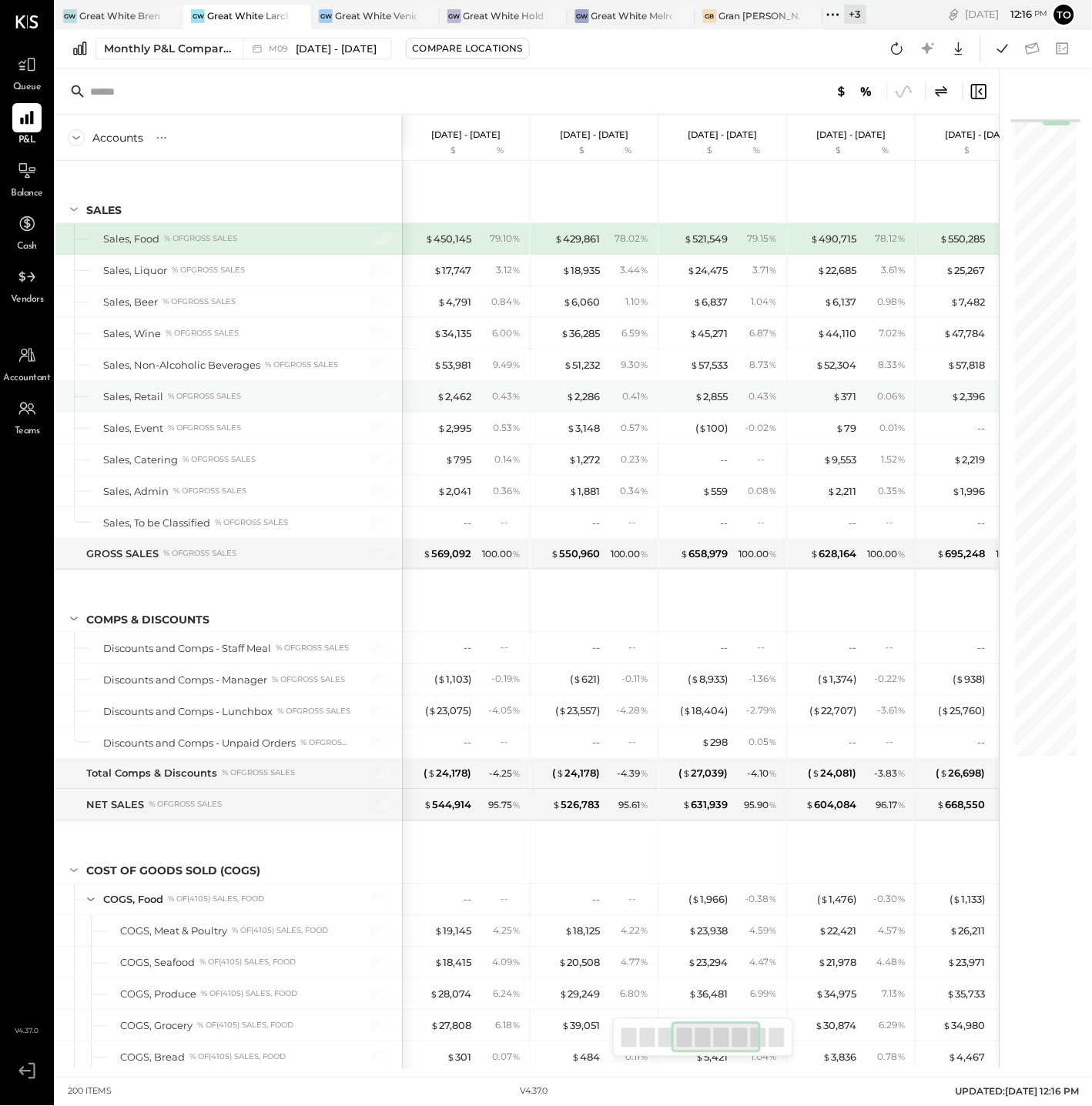
scroll to position [0, 559]
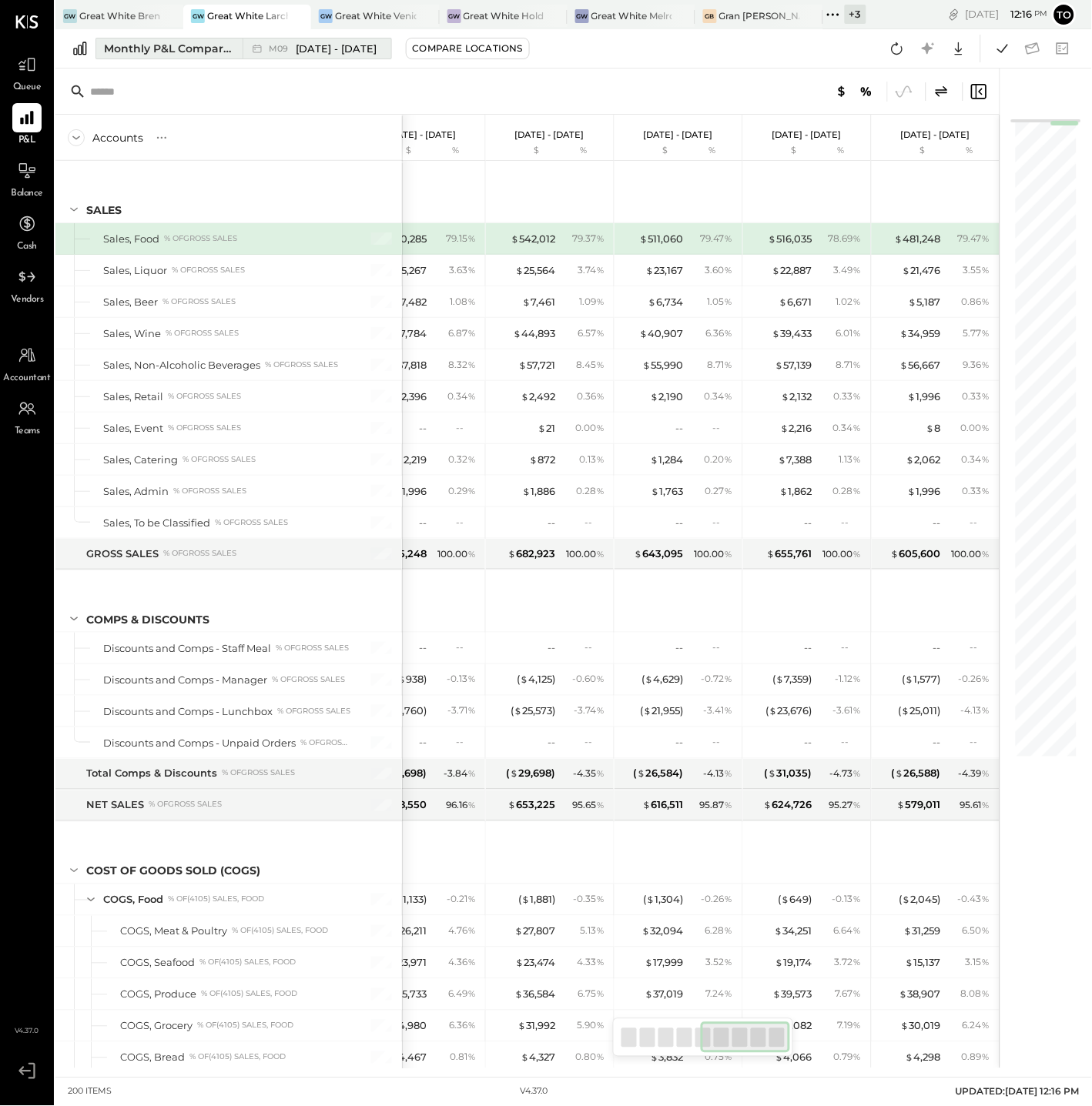
click at [179, 42] on div "Monthly P&L Comparison" at bounding box center [168, 49] width 130 height 16
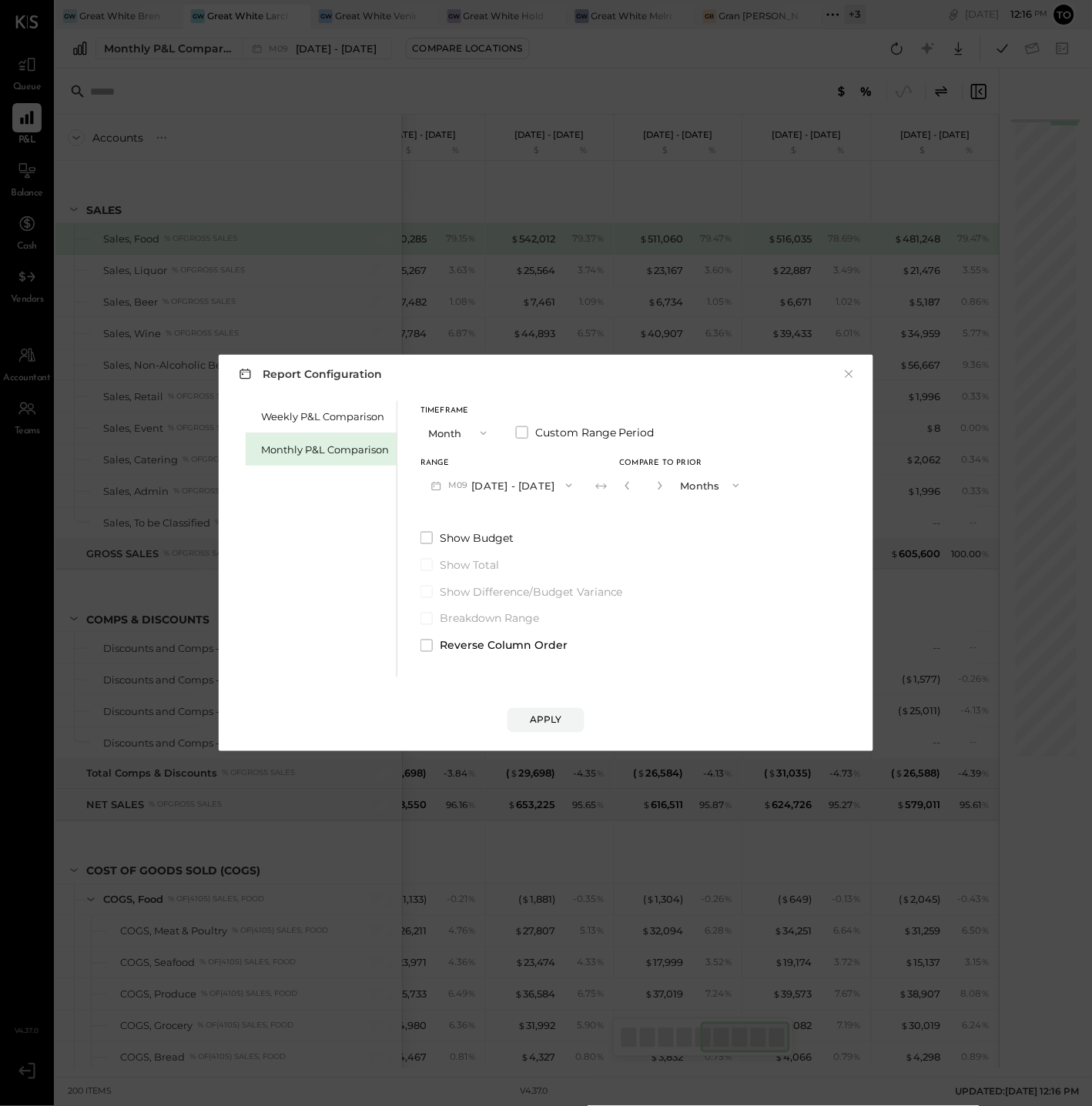
click at [530, 216] on div "Report Configuration × Weekly P&L Comparison Monthly P&L Comparison Timeframe M…" at bounding box center [546, 553] width 1092 height 1106
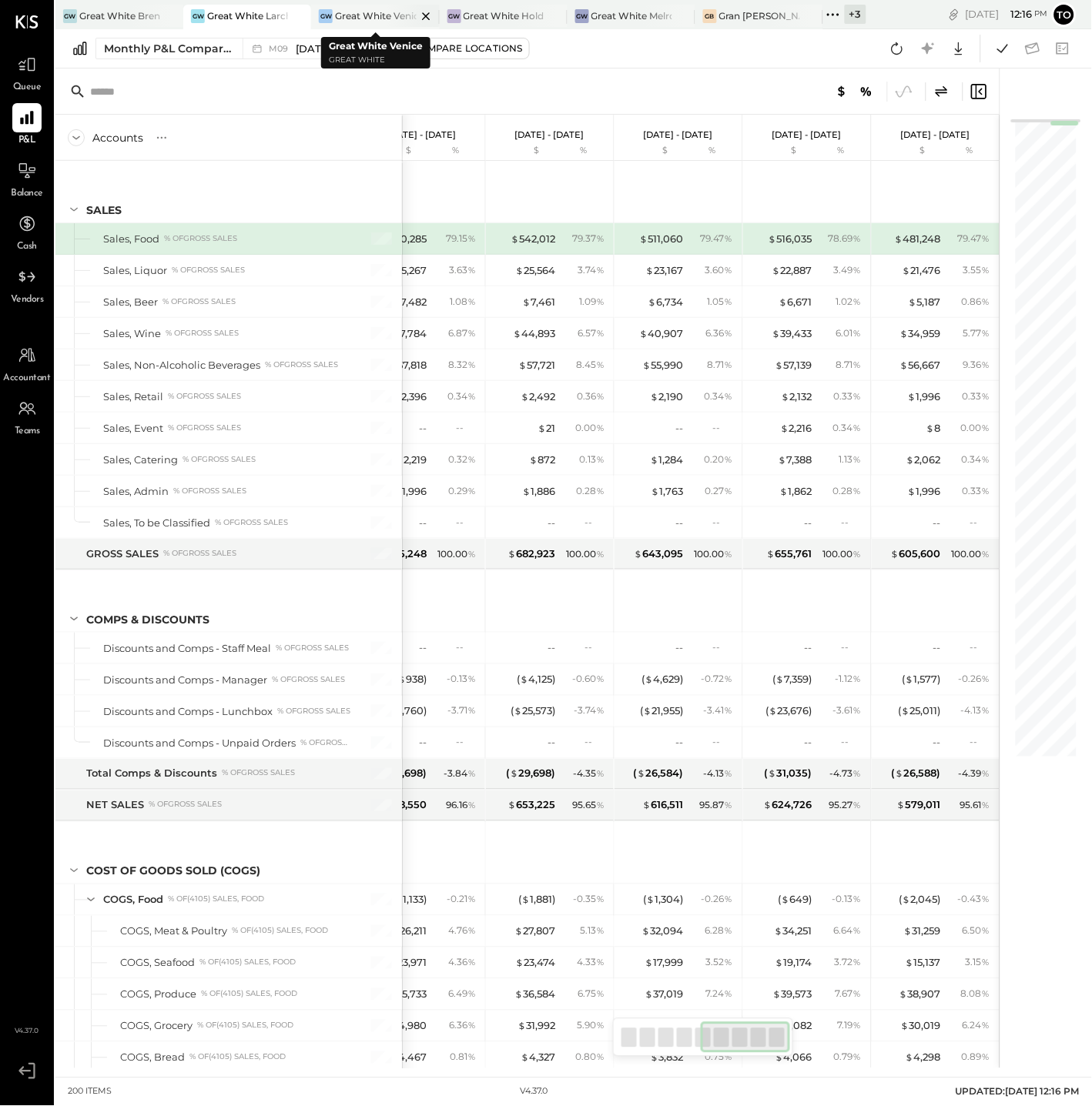
click at [388, 21] on div at bounding box center [412, 16] width 54 height 23
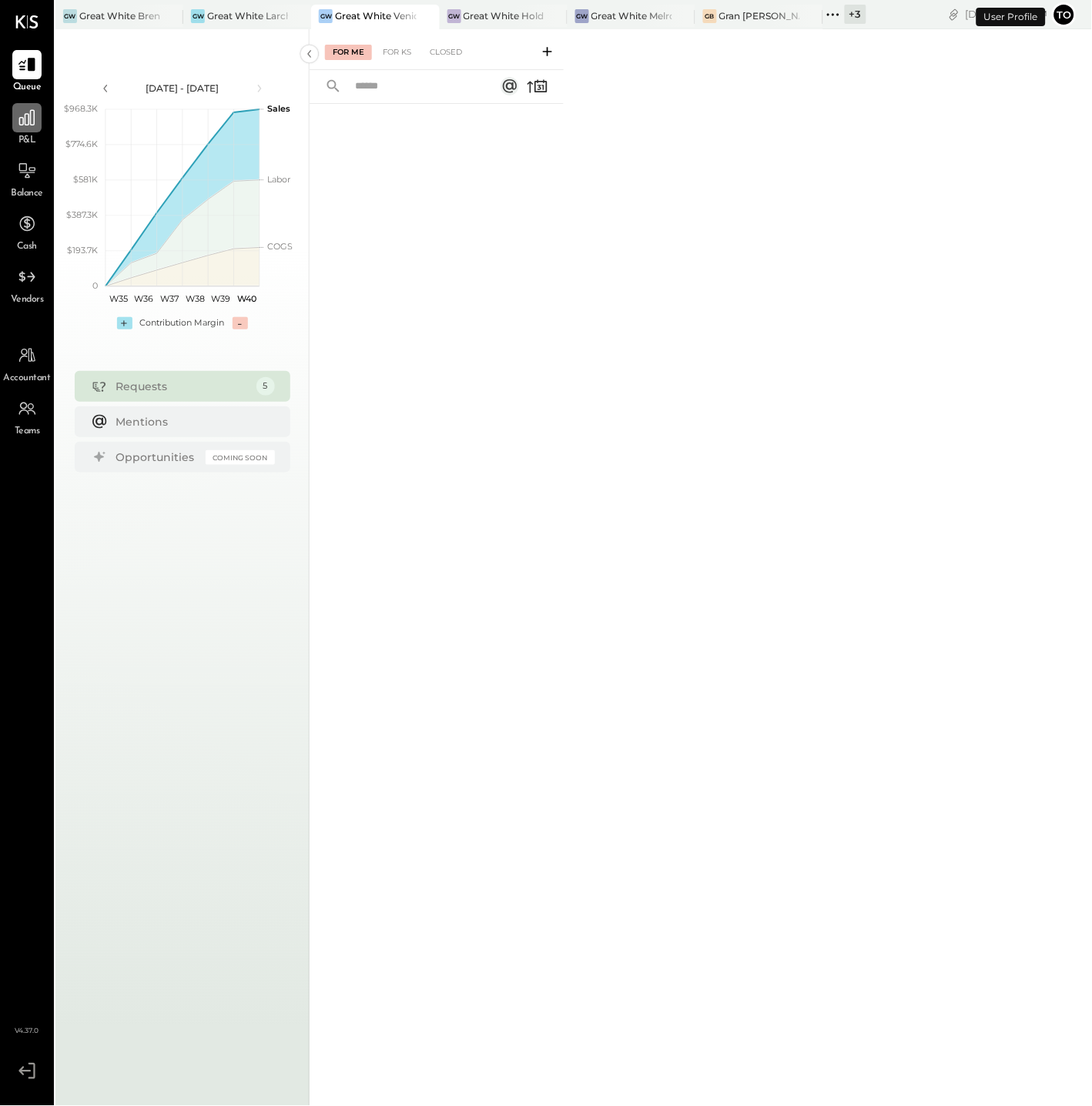
click at [25, 117] on icon at bounding box center [27, 118] width 16 height 16
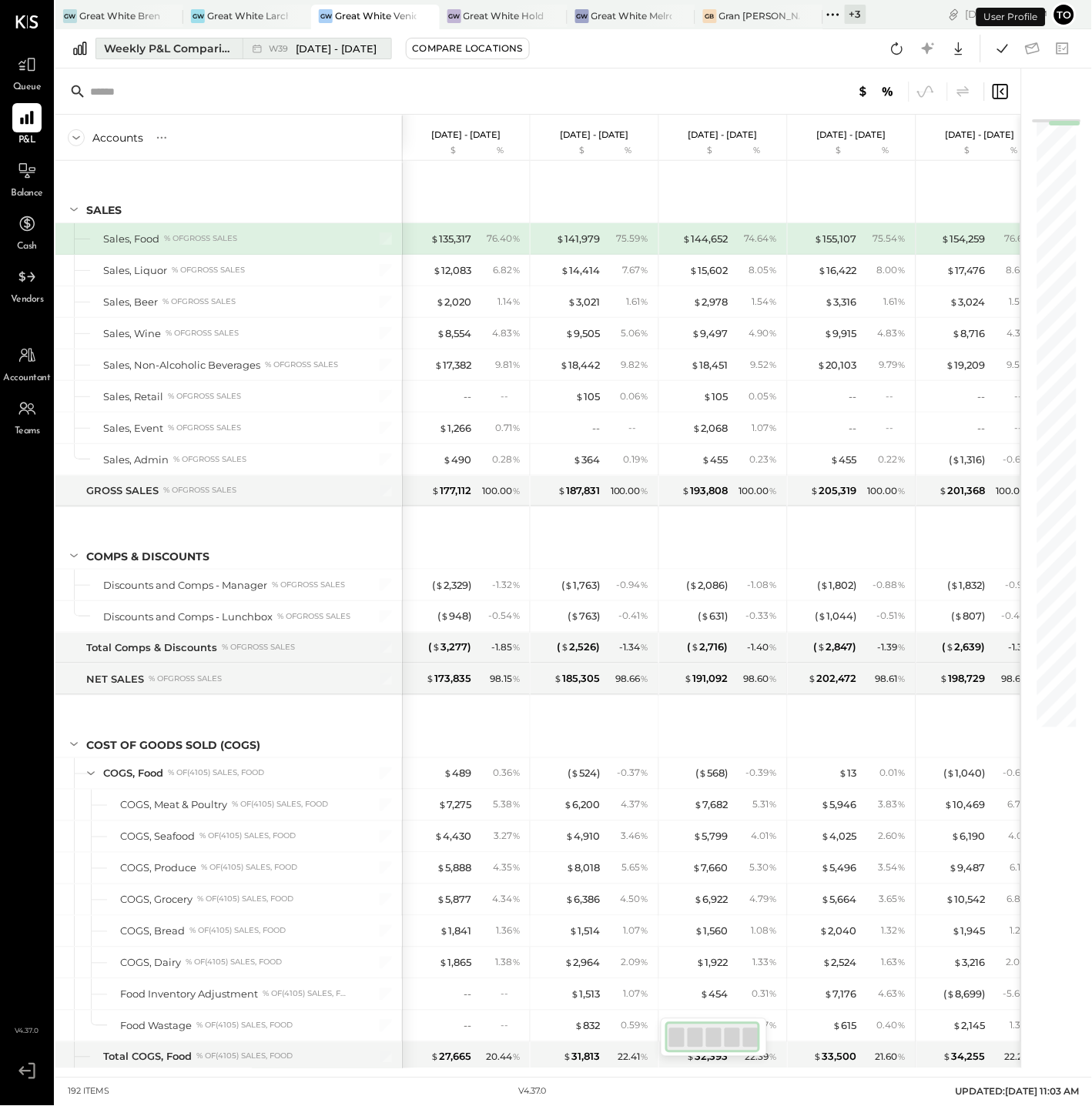
click at [188, 42] on div "Weekly P&L Comparison" at bounding box center [168, 49] width 130 height 16
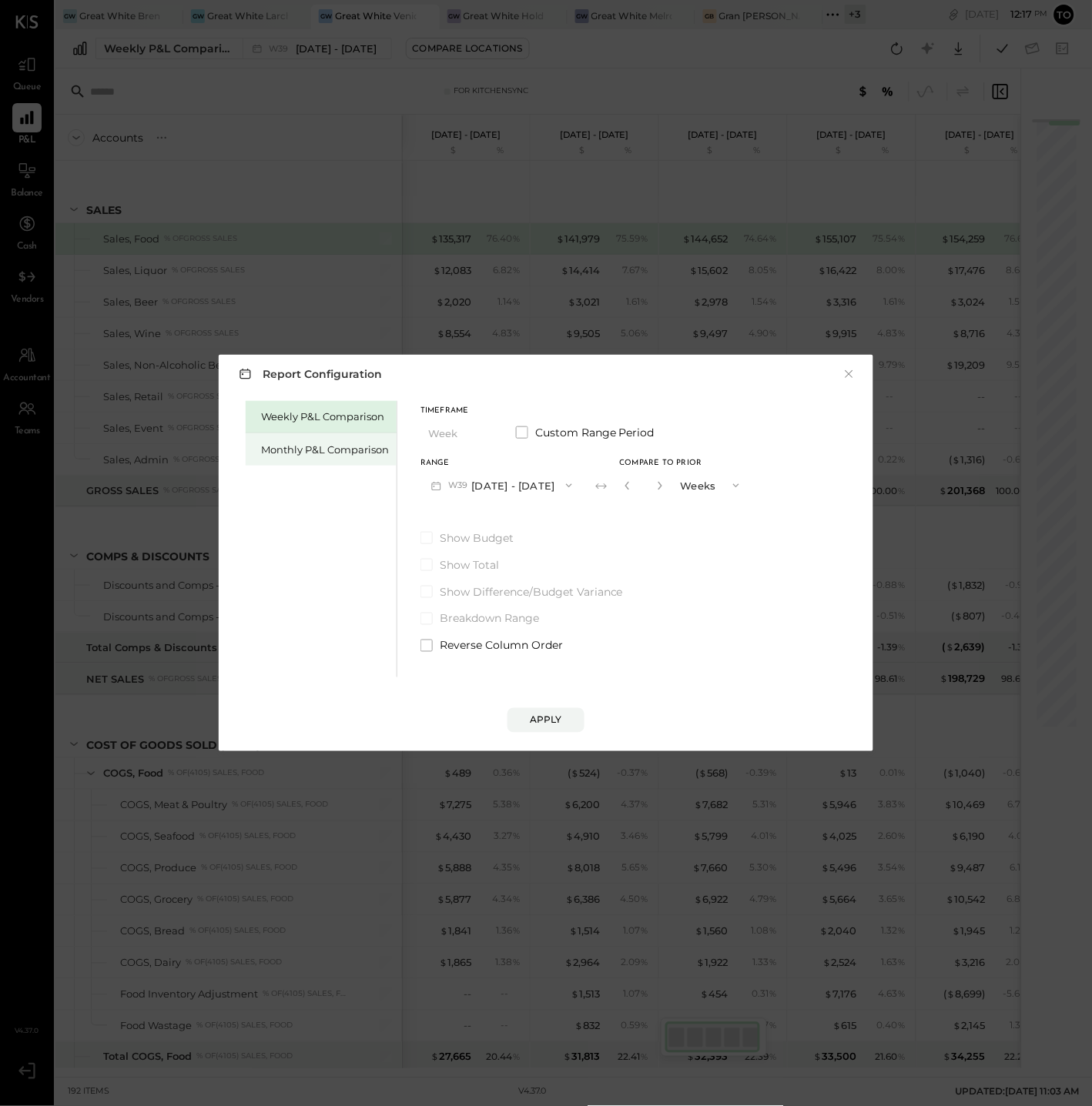
click at [334, 445] on div "Monthly P&L Comparison" at bounding box center [324, 450] width 128 height 15
click at [485, 478] on button "M10 Oct 1 - 31, 2025" at bounding box center [500, 485] width 161 height 29
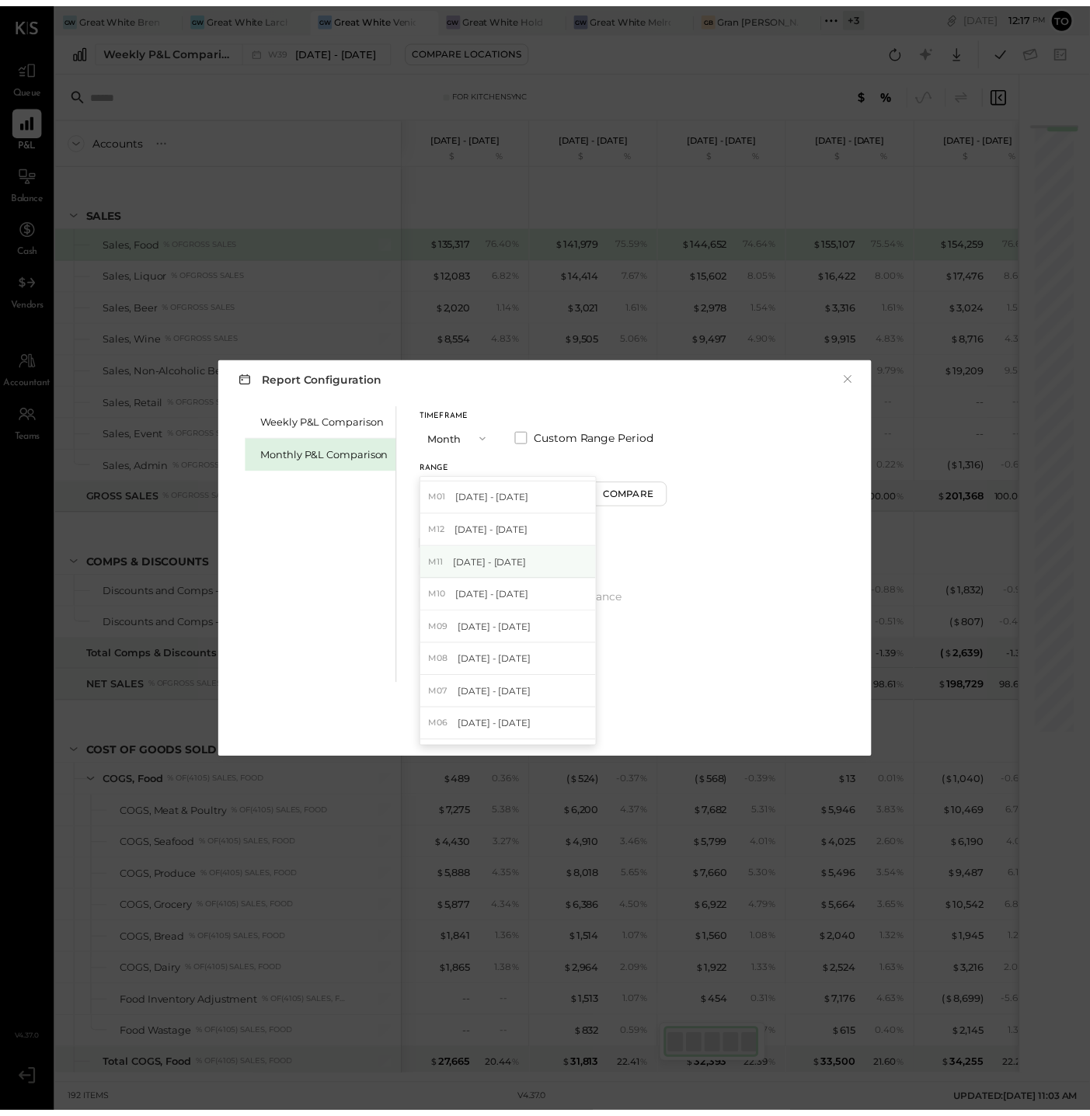
scroll to position [313, 0]
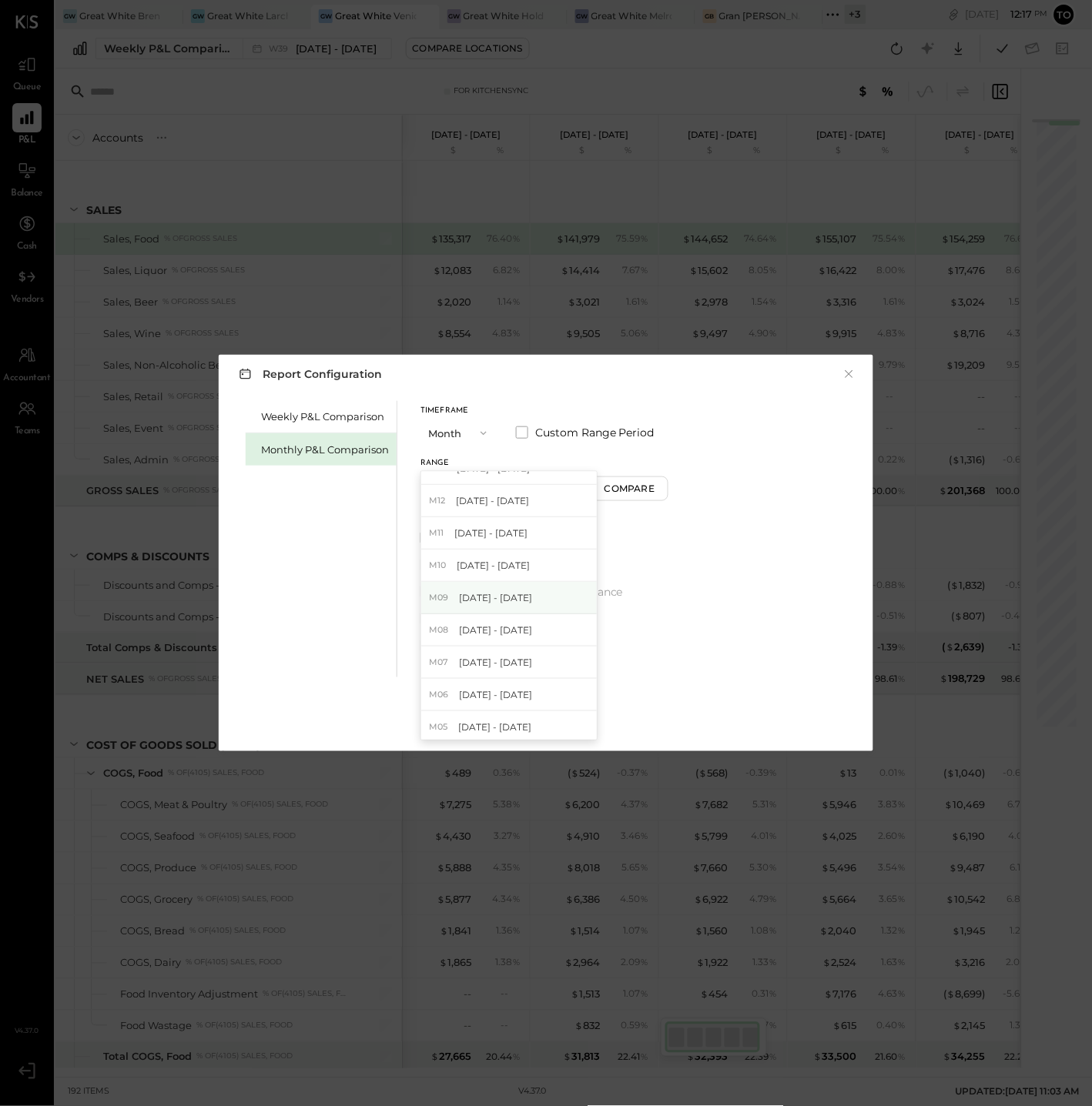
click at [509, 599] on span "Sep 1 - 30, 2024" at bounding box center [495, 598] width 73 height 13
click at [541, 717] on div "Apply" at bounding box center [545, 719] width 33 height 13
